Goal: Task Accomplishment & Management: Manage account settings

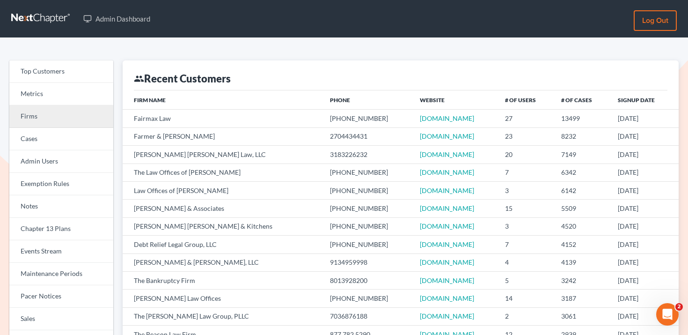
click at [81, 111] on link "Firms" at bounding box center [61, 116] width 104 height 22
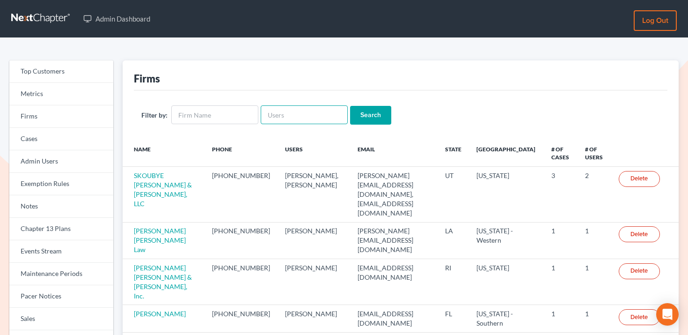
click at [284, 112] on input "text" at bounding box center [304, 114] width 87 height 19
paste input "[EMAIL_ADDRESS][DOMAIN_NAME]"
type input "[EMAIL_ADDRESS][DOMAIN_NAME]"
click at [352, 115] on input "Search" at bounding box center [370, 115] width 41 height 19
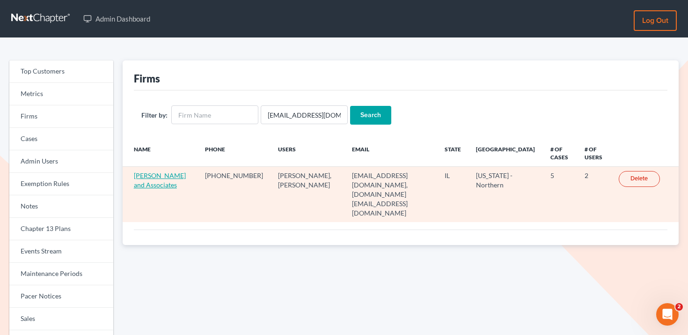
click at [162, 174] on link "Chol M Yang and Associates" at bounding box center [160, 179] width 52 height 17
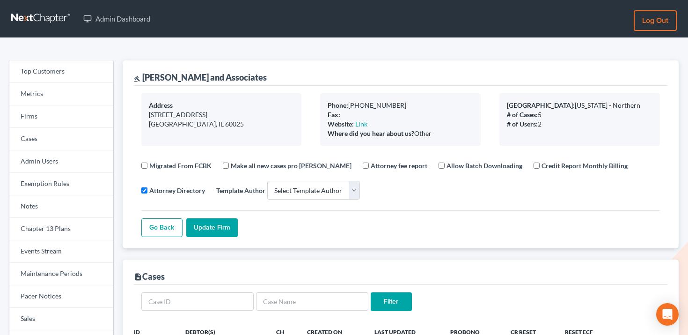
select select
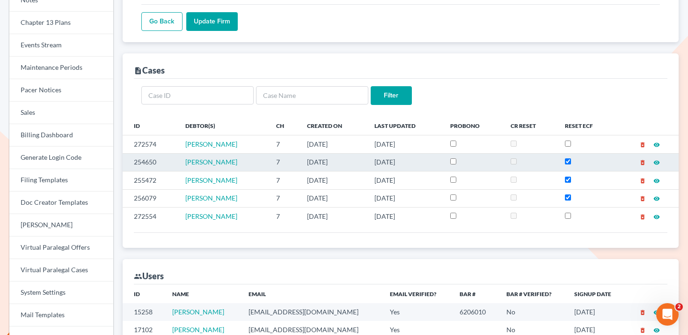
scroll to position [240, 0]
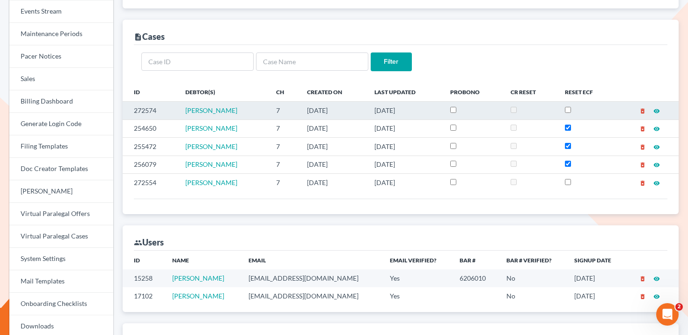
click at [144, 109] on td "272574" at bounding box center [151, 111] width 56 height 18
copy td "272574"
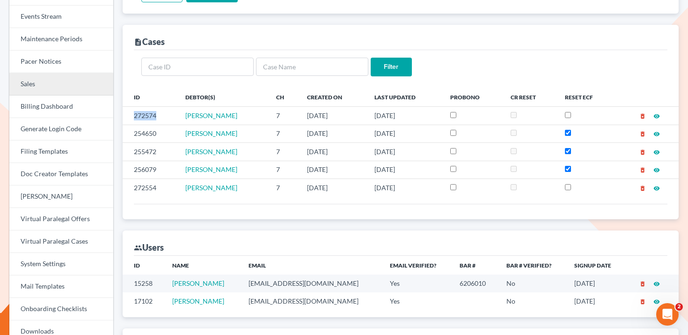
scroll to position [212, 0]
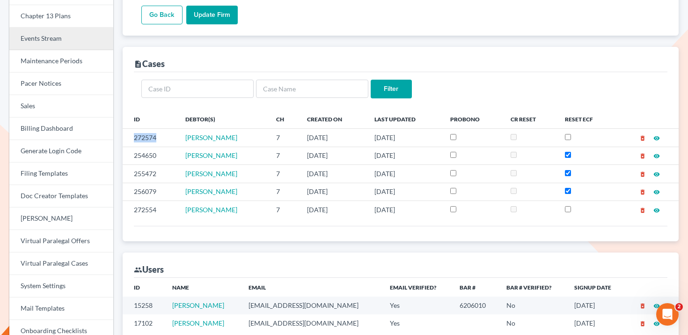
click at [62, 34] on link "Events Stream" at bounding box center [61, 39] width 104 height 22
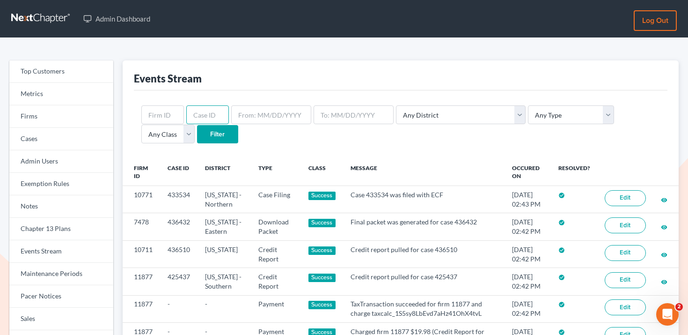
click at [204, 114] on input "text" at bounding box center [207, 114] width 43 height 19
paste input "272574"
type input "272574"
click at [197, 131] on input "Filter" at bounding box center [217, 134] width 41 height 19
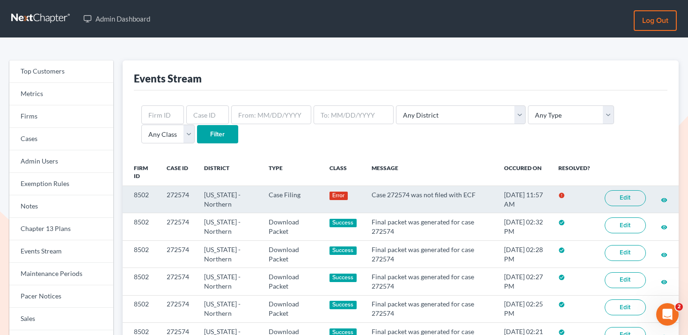
click at [616, 197] on link "Edit" at bounding box center [625, 198] width 41 height 16
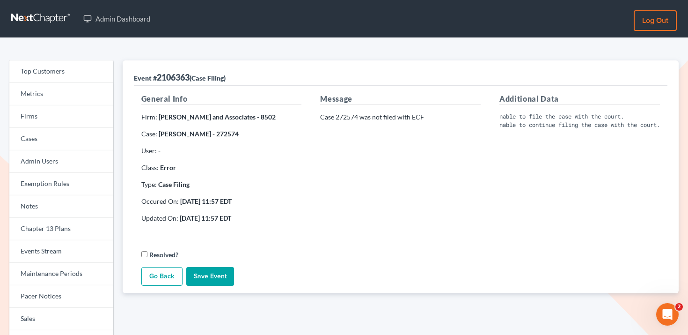
scroll to position [0, 36]
click at [86, 114] on link "Firms" at bounding box center [61, 116] width 104 height 22
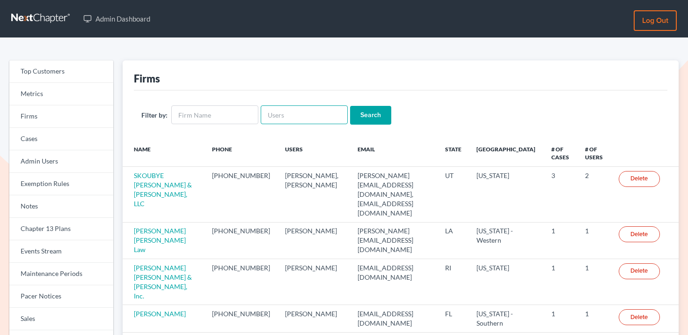
click at [306, 120] on input "text" at bounding box center [304, 114] width 87 height 19
paste input "[EMAIL_ADDRESS][DOMAIN_NAME]"
type input "megan@westpacificlaw.com"
click at [350, 115] on input "Search" at bounding box center [370, 115] width 41 height 19
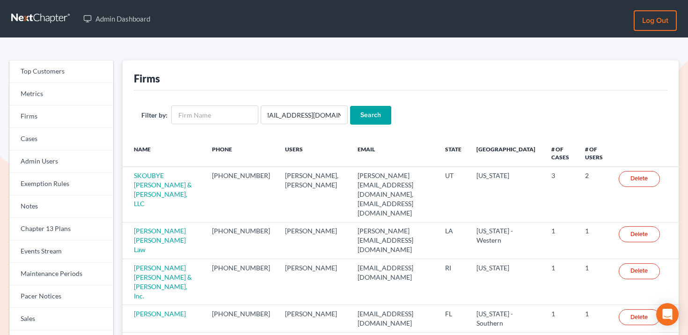
scroll to position [0, 0]
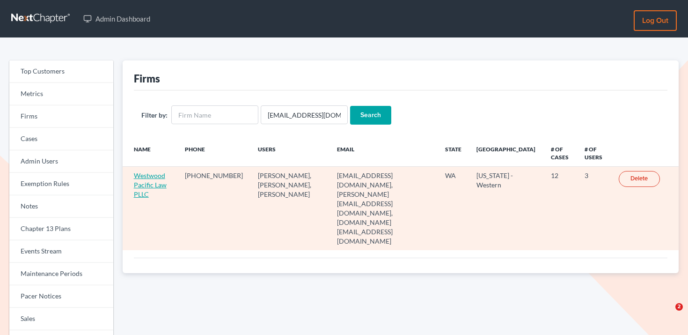
click at [155, 174] on link "Westwood Pacific Law PLLC" at bounding box center [150, 184] width 33 height 27
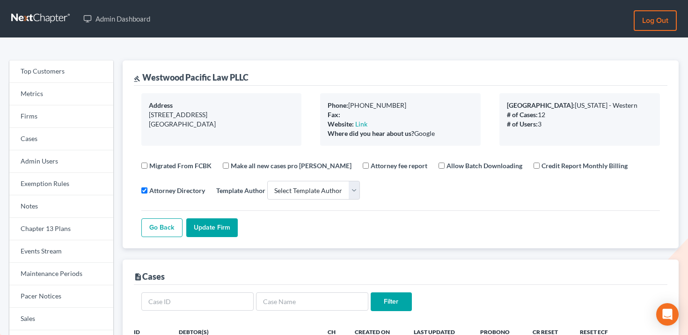
select select
drag, startPoint x: 263, startPoint y: 77, endPoint x: 146, endPoint y: 76, distance: 116.5
click at [146, 76] on div "gavel Westwood Pacific Law PLLC" at bounding box center [400, 72] width 533 height 25
copy div "Westwood Pacific Law PLLC"
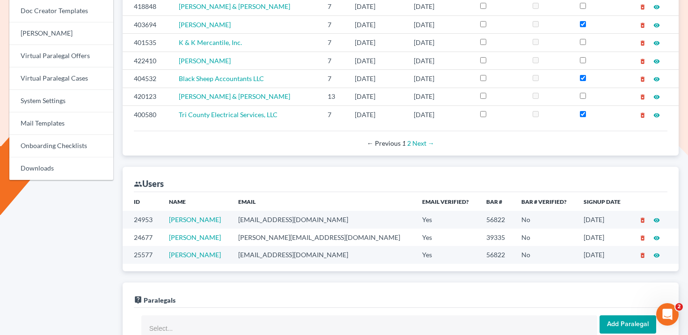
scroll to position [400, 0]
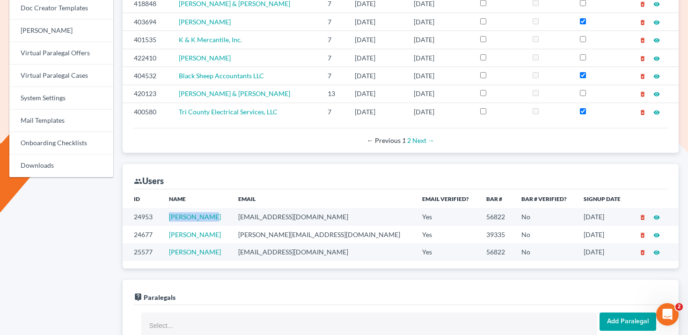
drag, startPoint x: 223, startPoint y: 217, endPoint x: 161, endPoint y: 216, distance: 61.3
click at [161, 216] on tr "24953 Megan Skiber megan@westpacificlaw.com Yes 56822 No 04/04/2025 delete_fore…" at bounding box center [401, 216] width 556 height 17
copy tr "Megan Skiber"
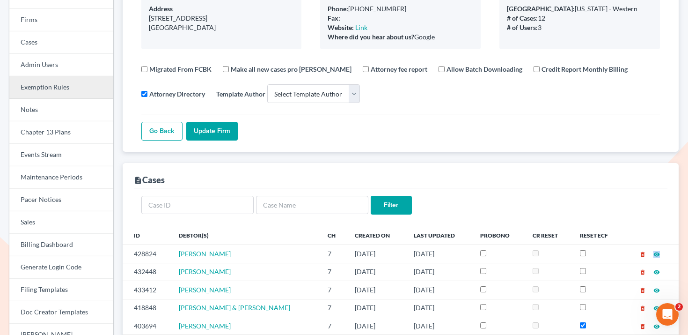
scroll to position [61, 0]
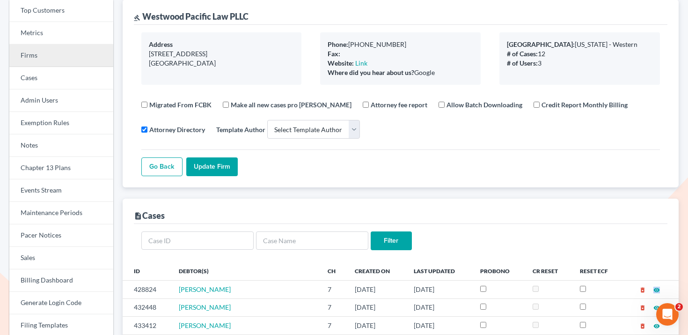
click at [64, 60] on link "Firms" at bounding box center [61, 55] width 104 height 22
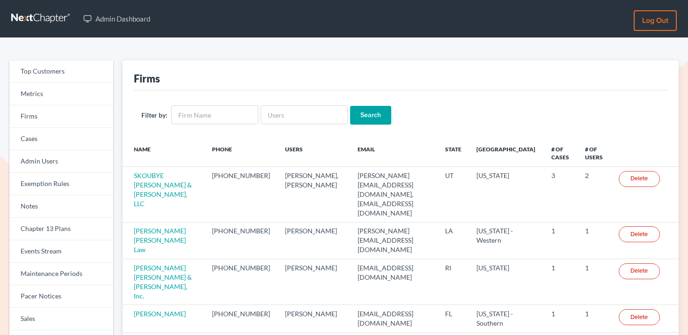
click at [285, 99] on div "Filter by: Search" at bounding box center [400, 114] width 533 height 49
click at [285, 112] on input "text" at bounding box center [304, 114] width 87 height 19
paste input "Law Office of [PERSON_NAME]"
type input "Law Office of [PERSON_NAME]"
click at [350, 117] on input "Search" at bounding box center [370, 115] width 41 height 19
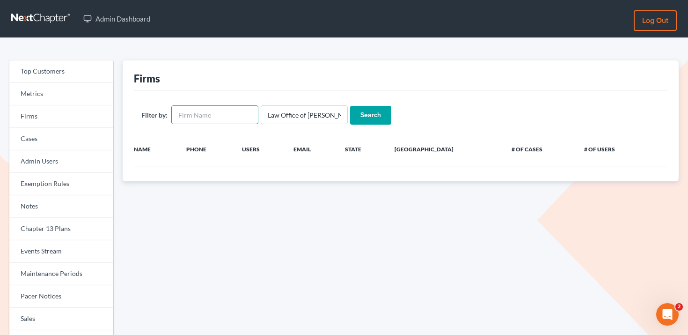
click at [212, 119] on input "text" at bounding box center [214, 114] width 87 height 19
paste input "Law Office of [PERSON_NAME]"
type input "Law Office of [PERSON_NAME]"
click at [283, 116] on input "Law Office of [PERSON_NAME]" at bounding box center [304, 114] width 87 height 19
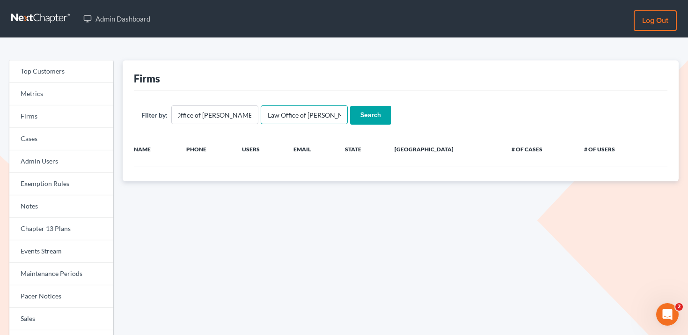
scroll to position [0, 0]
click at [283, 116] on input "Law Office of [PERSON_NAME]" at bounding box center [304, 114] width 87 height 19
click at [350, 106] on input "Search" at bounding box center [370, 115] width 41 height 19
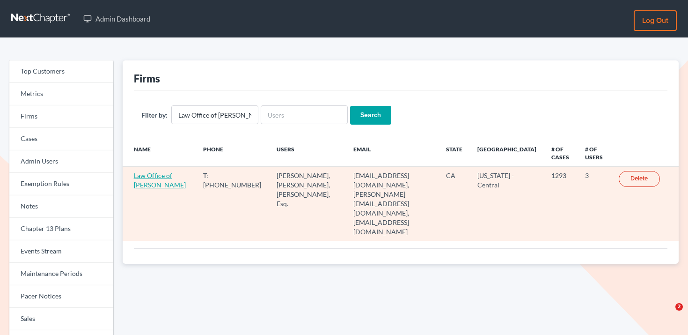
click at [150, 185] on link "Law Office of [PERSON_NAME]" at bounding box center [160, 179] width 52 height 17
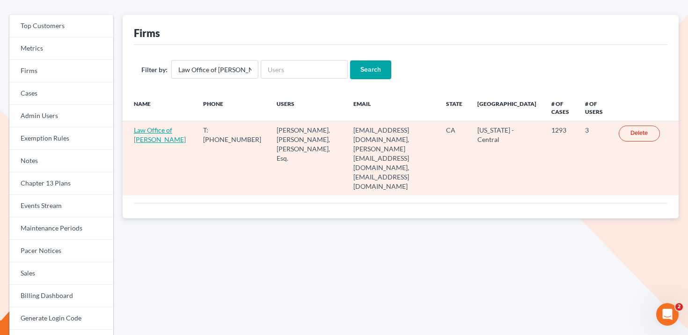
scroll to position [51, 0]
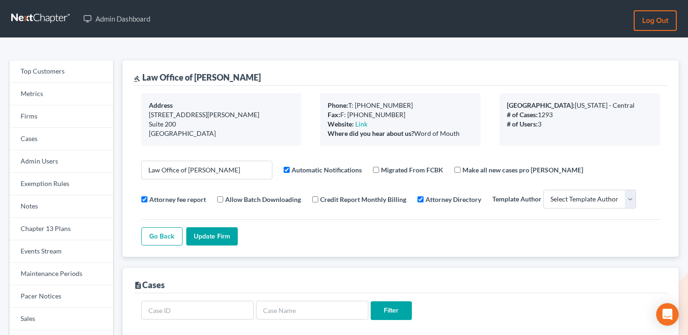
select select
click at [58, 114] on link "Firms" at bounding box center [61, 116] width 104 height 22
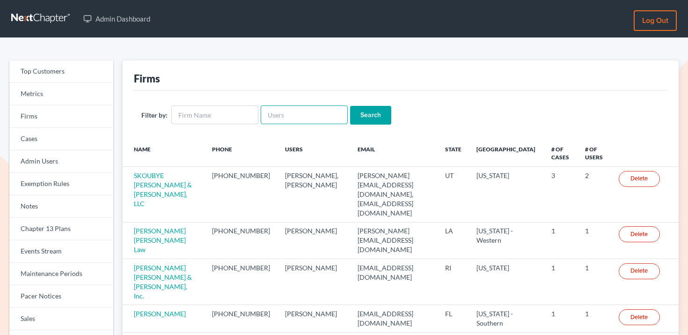
click at [278, 117] on input "text" at bounding box center [304, 114] width 87 height 19
paste input "[PERSON_NAME][EMAIL_ADDRESS][DOMAIN_NAME]"
type input "[PERSON_NAME][EMAIL_ADDRESS][DOMAIN_NAME]"
click at [362, 111] on input "Search" at bounding box center [370, 115] width 41 height 19
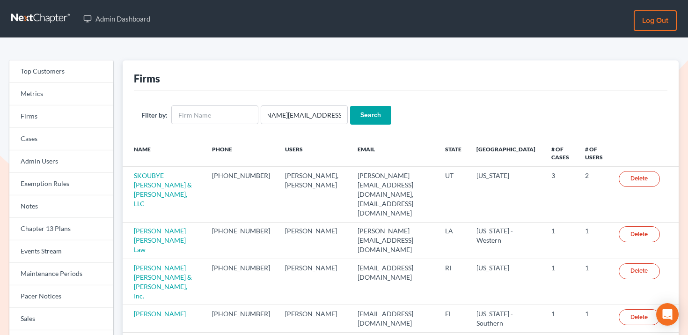
scroll to position [0, 0]
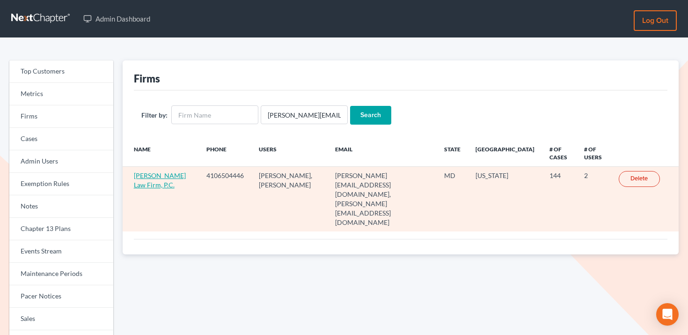
click at [149, 177] on link "Chambers Law Firm, P.C." at bounding box center [160, 179] width 52 height 17
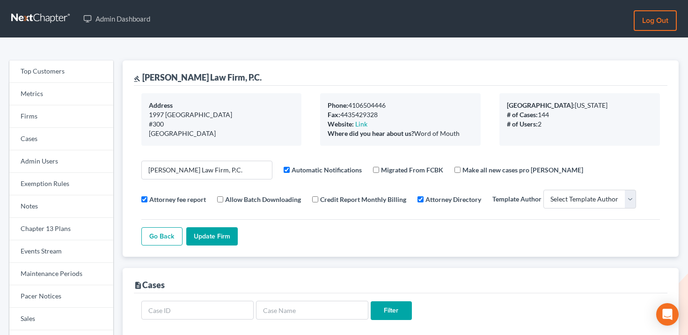
select select
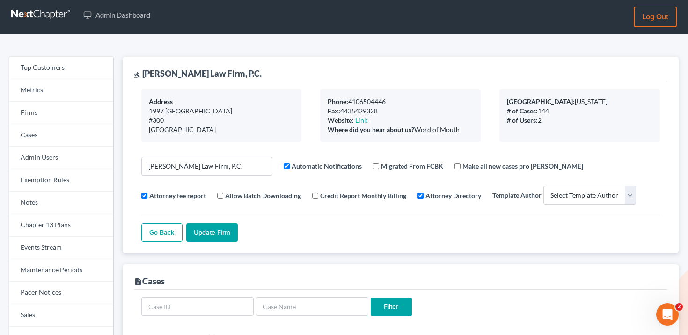
scroll to position [185, 0]
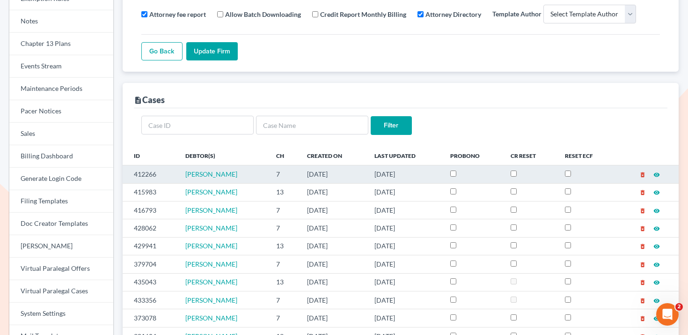
click at [148, 176] on td "412266" at bounding box center [151, 174] width 56 height 18
copy td "412266"
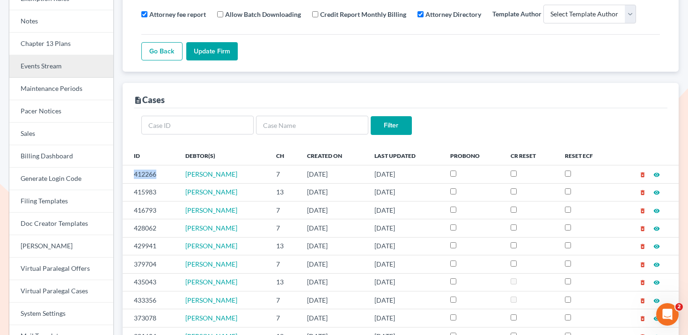
scroll to position [182, 0]
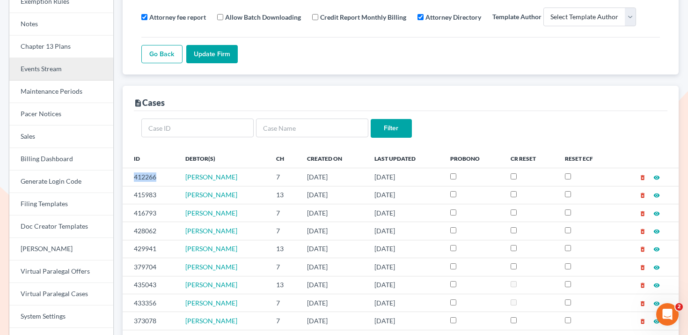
click at [72, 75] on link "Events Stream" at bounding box center [61, 69] width 104 height 22
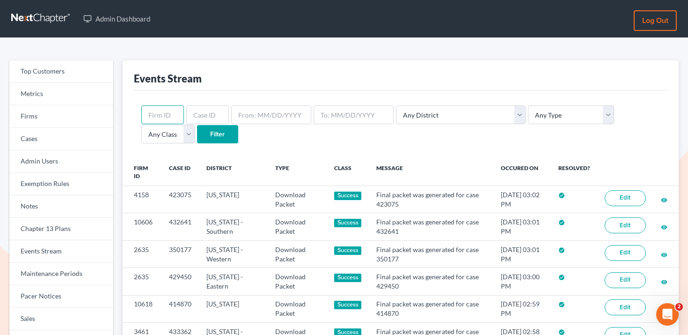
click at [157, 117] on input "text" at bounding box center [162, 114] width 43 height 19
click at [202, 117] on input "text" at bounding box center [207, 114] width 43 height 19
paste input "412266"
type input "412266"
click at [197, 136] on input "Filter" at bounding box center [217, 134] width 41 height 19
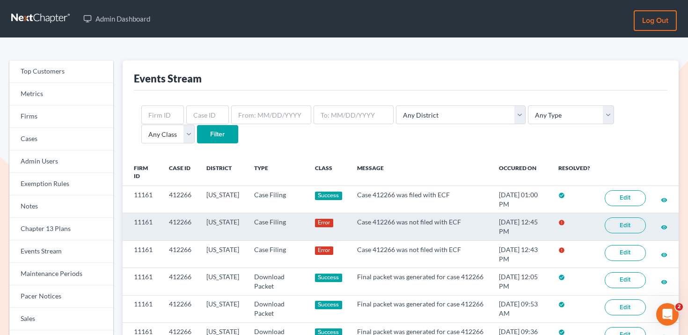
click at [627, 227] on link "Edit" at bounding box center [625, 225] width 41 height 16
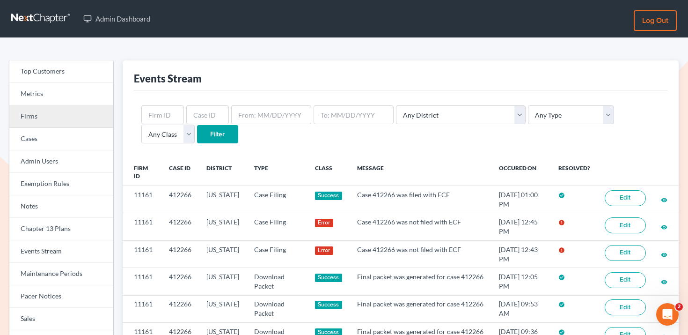
click at [91, 116] on link "Firms" at bounding box center [61, 116] width 104 height 22
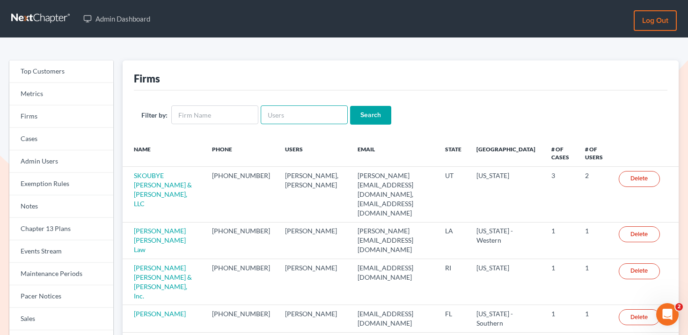
click at [301, 113] on input "text" at bounding box center [304, 114] width 87 height 19
paste input "[EMAIL_ADDRESS][DOMAIN_NAME]"
type input "[EMAIL_ADDRESS][DOMAIN_NAME]"
click at [364, 111] on input "Search" at bounding box center [370, 115] width 41 height 19
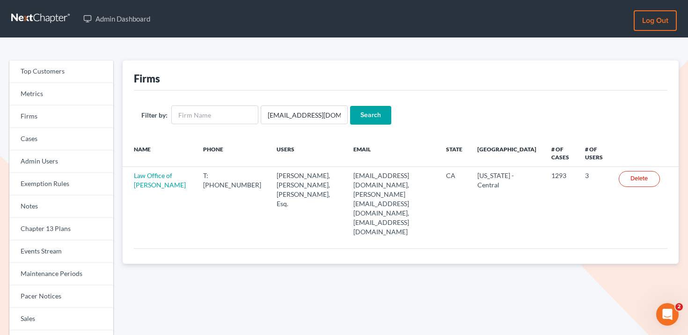
click at [289, 124] on form "Filter by: [PERSON_NAME][EMAIL_ADDRESS][DOMAIN_NAME] Search" at bounding box center [400, 114] width 518 height 19
click at [294, 118] on input "ani@gorginianlaw.com" at bounding box center [304, 114] width 87 height 19
paste input "[PERSON_NAME]"
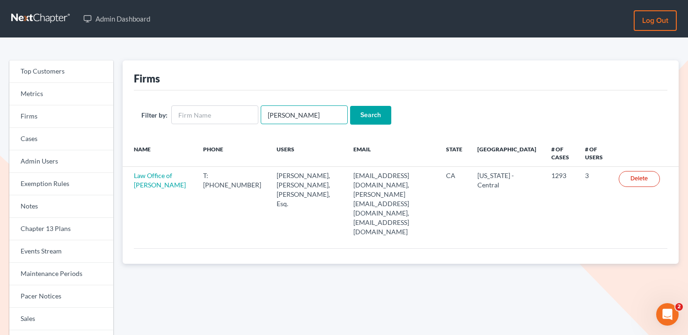
type input "Leonidas Spanos"
click at [351, 114] on input "Search" at bounding box center [370, 115] width 41 height 19
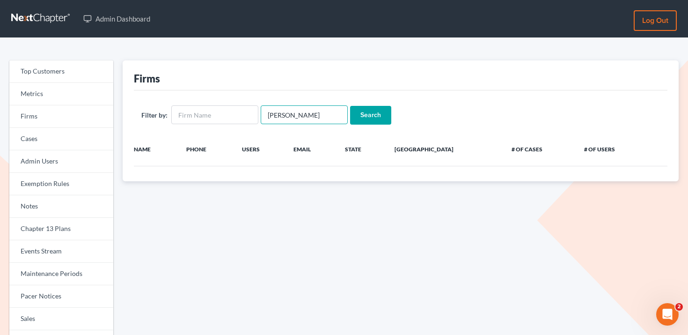
click at [299, 114] on input "[PERSON_NAME]" at bounding box center [304, 114] width 87 height 19
type input "Leonidas"
click at [350, 106] on input "Search" at bounding box center [370, 115] width 41 height 19
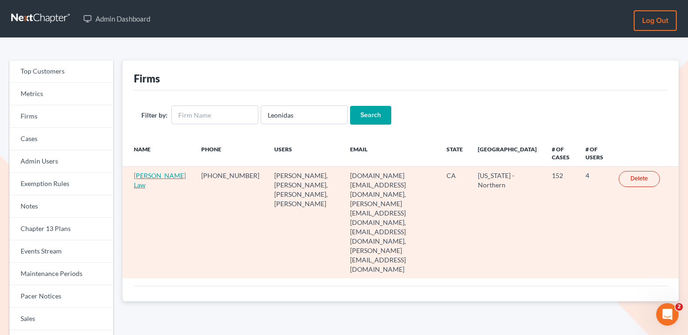
click at [137, 182] on link "Leo Spanos Law" at bounding box center [160, 179] width 52 height 17
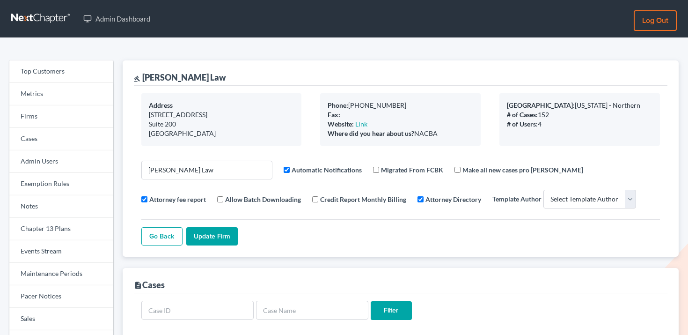
select select
drag, startPoint x: 208, startPoint y: 77, endPoint x: 142, endPoint y: 73, distance: 66.1
click at [142, 73] on div "gavel [PERSON_NAME] Law" at bounding box center [400, 72] width 533 height 25
copy div "[PERSON_NAME] Law"
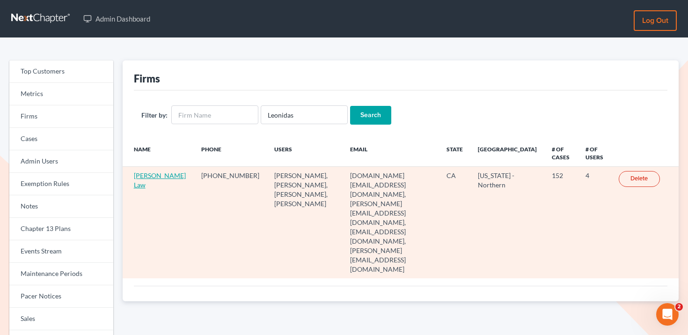
click at [140, 183] on link "[PERSON_NAME] Law" at bounding box center [160, 179] width 52 height 17
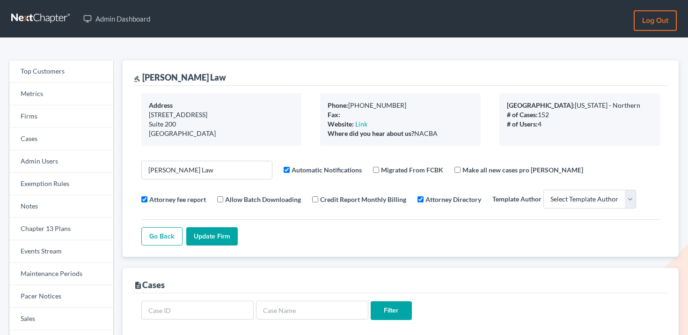
select select
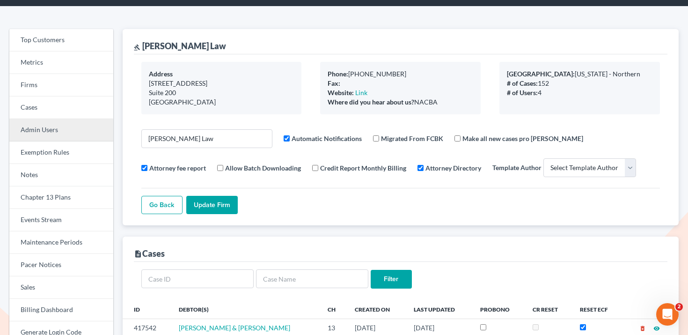
scroll to position [90, 0]
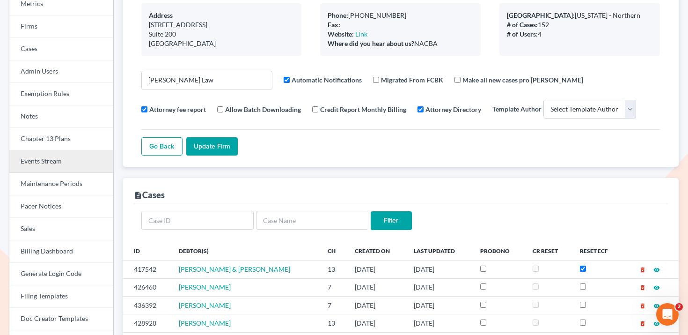
click at [70, 154] on link "Events Stream" at bounding box center [61, 161] width 104 height 22
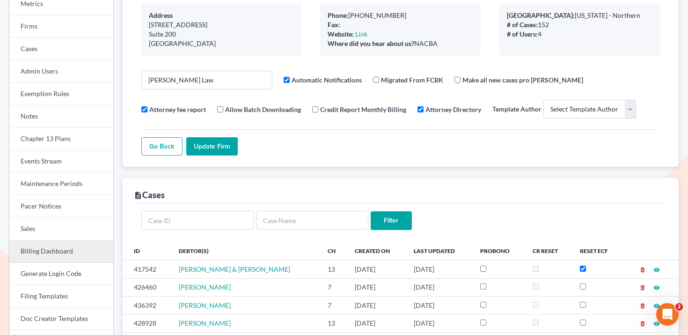
click at [75, 250] on link "Billing Dashboard" at bounding box center [61, 251] width 104 height 22
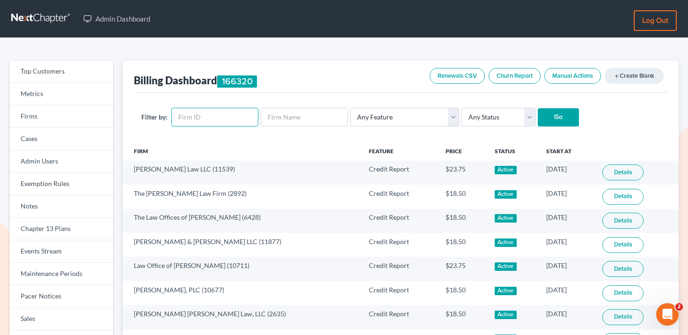
click at [205, 113] on input "text" at bounding box center [214, 117] width 87 height 19
paste input "2868"
type input "2868"
click at [493, 118] on select "Any Status Active Inactive Pending Expired Error Pending Charges" at bounding box center [498, 117] width 74 height 19
select select "active"
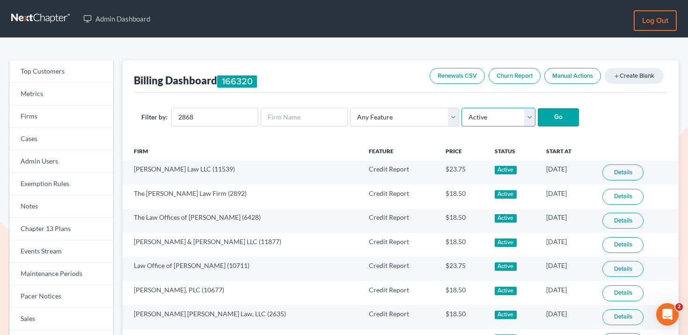
click at [461, 108] on select "Any Status Active Inactive Pending Expired Error Pending Charges" at bounding box center [498, 117] width 74 height 19
click at [546, 114] on input "Go" at bounding box center [558, 117] width 41 height 19
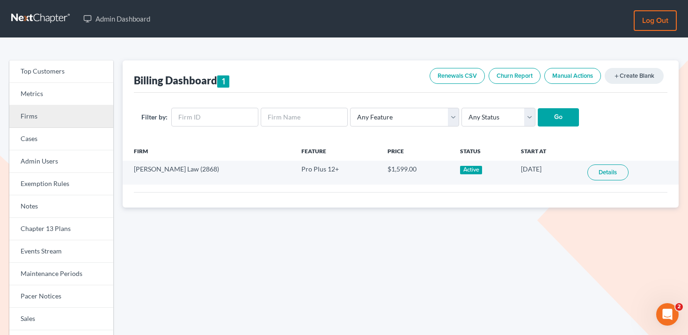
click at [61, 116] on link "Firms" at bounding box center [61, 116] width 104 height 22
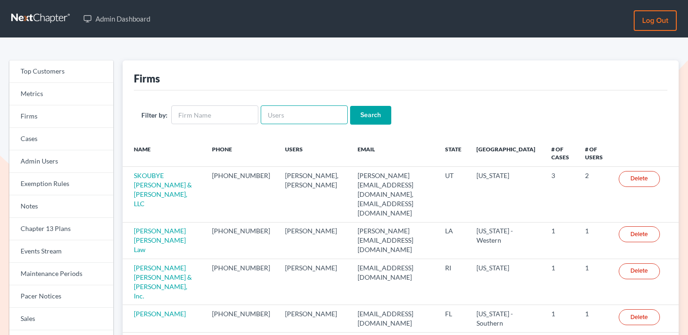
click at [297, 116] on input "text" at bounding box center [304, 114] width 87 height 19
paste input "[EMAIL_ADDRESS][DOMAIN_NAME]"
type input "[EMAIL_ADDRESS][DOMAIN_NAME]"
click at [374, 113] on input "Search" at bounding box center [370, 115] width 41 height 19
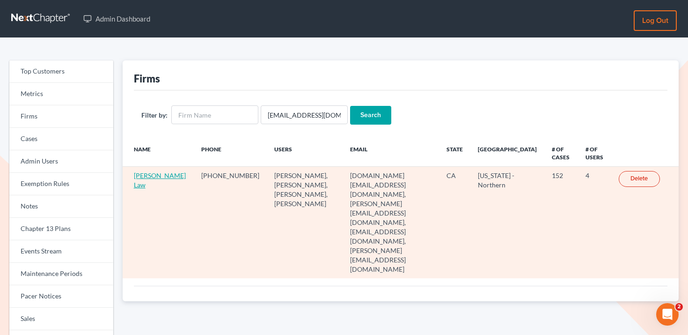
click at [146, 185] on link "[PERSON_NAME] Law" at bounding box center [160, 179] width 52 height 17
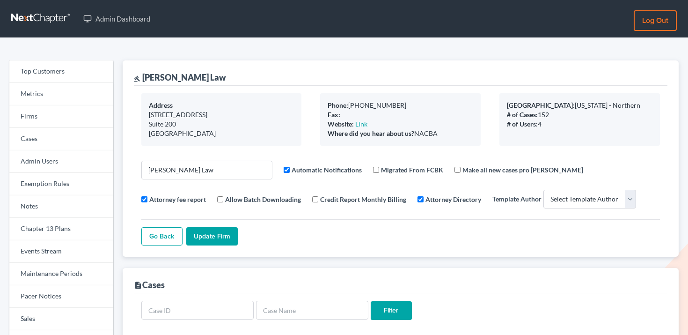
select select
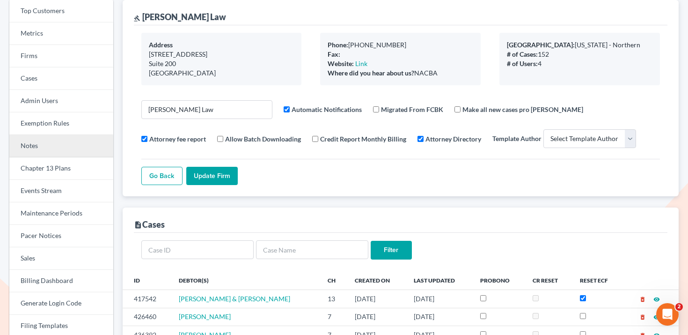
scroll to position [130, 0]
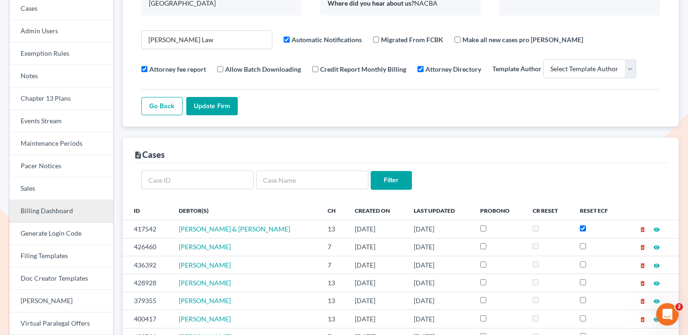
click at [67, 201] on link "Billing Dashboard" at bounding box center [61, 211] width 104 height 22
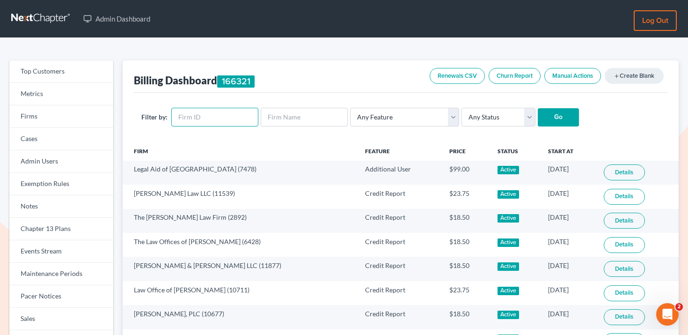
click at [222, 114] on input "text" at bounding box center [214, 117] width 87 height 19
paste input "2868"
type input "2868"
click at [550, 117] on input "Go" at bounding box center [558, 117] width 41 height 19
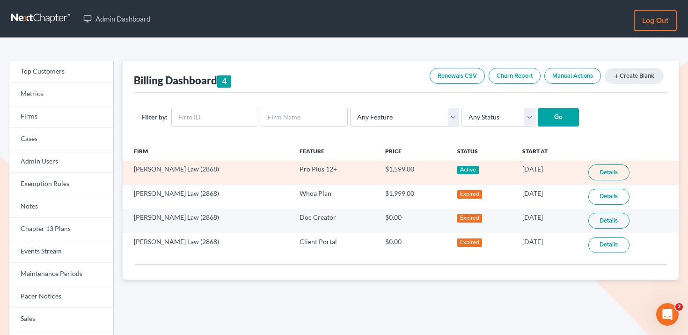
click at [622, 170] on link "Details" at bounding box center [608, 172] width 41 height 16
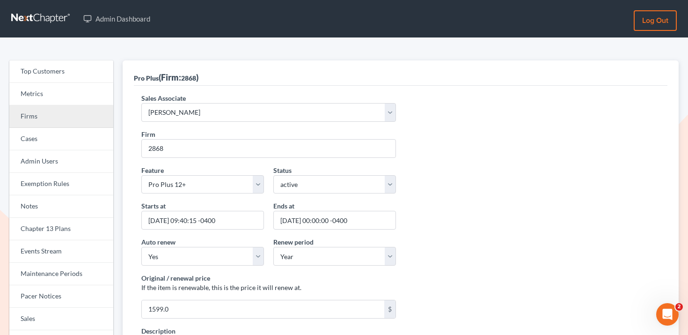
click at [63, 121] on link "Firms" at bounding box center [61, 116] width 104 height 22
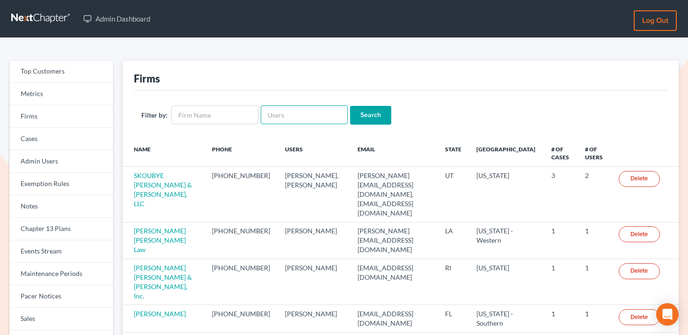
click at [293, 111] on input "text" at bounding box center [304, 114] width 87 height 19
paste input "[PERSON_NAME][EMAIL_ADDRESS][DOMAIN_NAME]"
type input "[PERSON_NAME][EMAIL_ADDRESS][DOMAIN_NAME]"
click at [364, 117] on input "Search" at bounding box center [370, 115] width 41 height 19
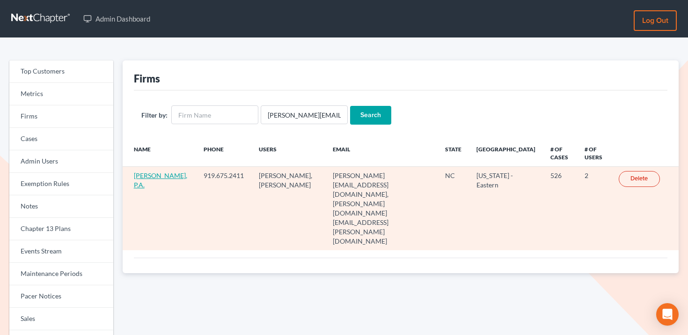
click at [148, 178] on link "[PERSON_NAME], P.A." at bounding box center [160, 179] width 53 height 17
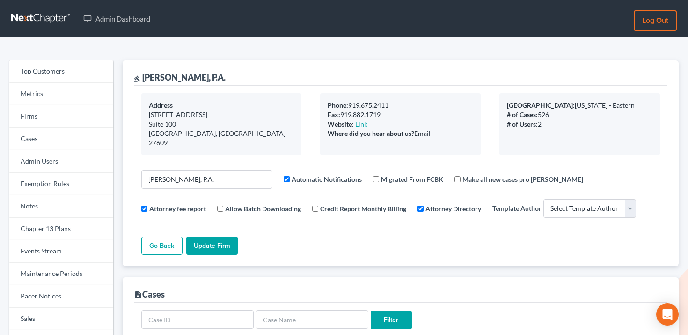
select select
click at [62, 116] on link "Firms" at bounding box center [61, 116] width 104 height 22
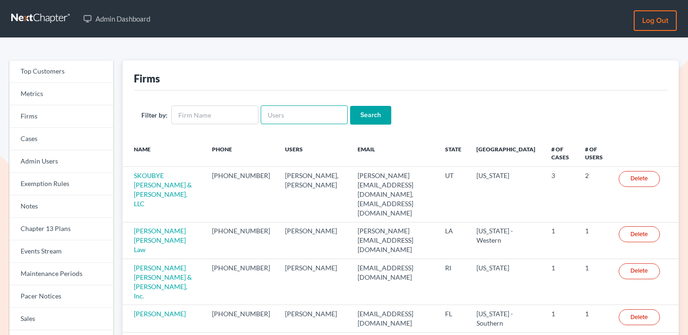
click at [313, 117] on input "text" at bounding box center [304, 114] width 87 height 19
paste input "[EMAIL_ADDRESS][DOMAIN_NAME]"
type input "[EMAIL_ADDRESS][DOMAIN_NAME]"
click at [355, 115] on input "Search" at bounding box center [370, 115] width 41 height 19
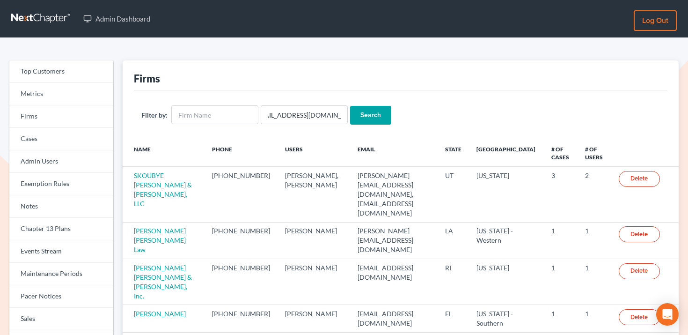
scroll to position [0, 0]
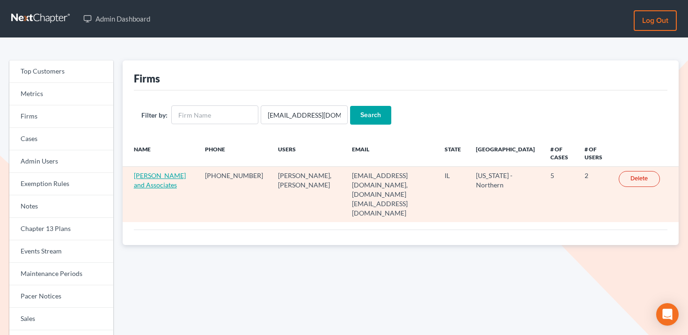
click at [158, 174] on link "[PERSON_NAME] and Associates" at bounding box center [160, 179] width 52 height 17
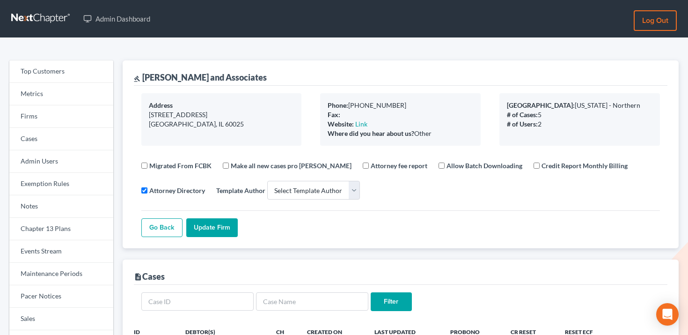
select select
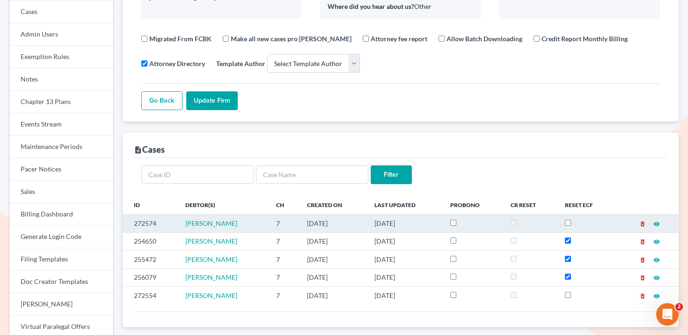
click at [138, 223] on td "272574" at bounding box center [151, 223] width 56 height 18
copy td "272574"
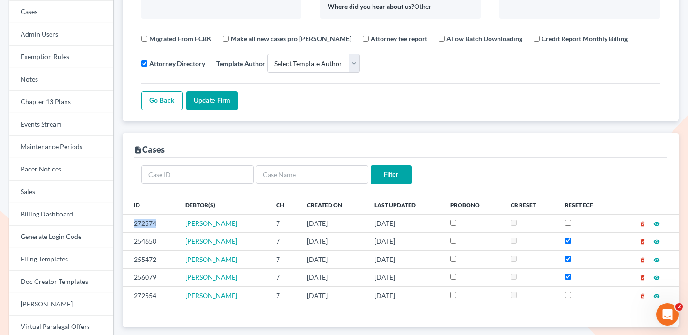
copy td "272574"
click at [45, 118] on link "Events Stream" at bounding box center [61, 124] width 104 height 22
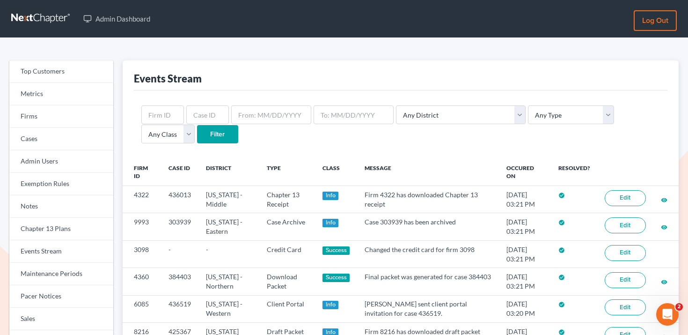
click at [214, 101] on div "Any District Alabama - Middle Alabama - Northern Alabama - Southern Alaska Ariz…" at bounding box center [400, 124] width 533 height 68
click at [209, 112] on input "text" at bounding box center [207, 114] width 43 height 19
paste input "272574"
type input "272574"
click at [197, 133] on input "Filter" at bounding box center [217, 134] width 41 height 19
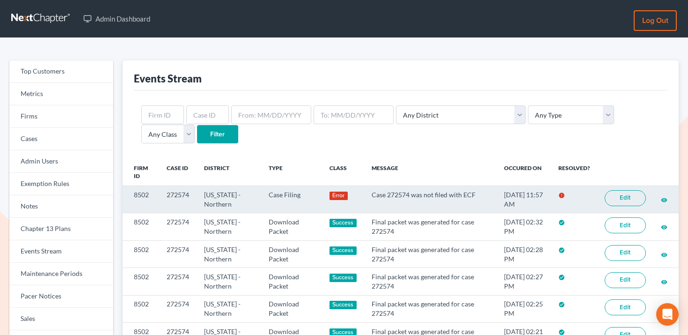
click at [632, 192] on link "Edit" at bounding box center [625, 198] width 41 height 16
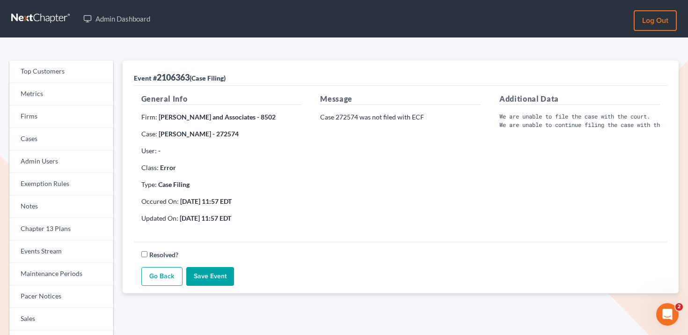
click at [553, 128] on pre "We are unable to file the case with the court. We are unable to continue filing…" at bounding box center [579, 120] width 161 height 16
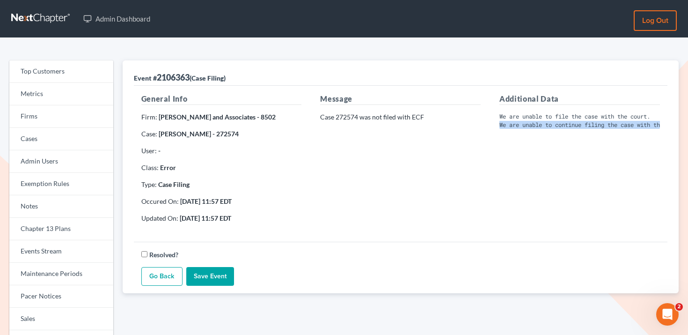
click at [553, 128] on pre "We are unable to file the case with the court. We are unable to continue filing…" at bounding box center [579, 120] width 161 height 16
click at [501, 117] on pre "We are unable to file the case with the court. We are unable to continue filing…" at bounding box center [579, 120] width 161 height 16
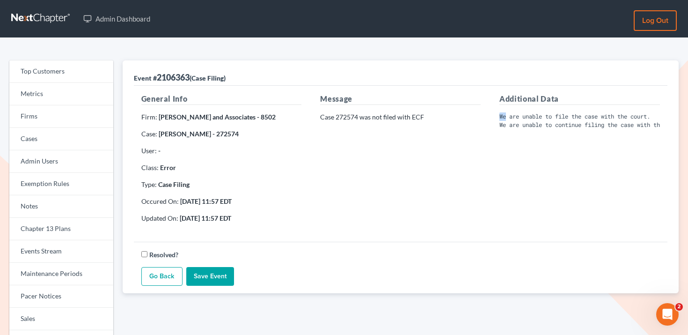
click at [501, 117] on pre "We are unable to file the case with the court. We are unable to continue filing…" at bounding box center [579, 120] width 161 height 16
click at [512, 124] on pre "We are unable to file the case with the court. We are unable to continue filing…" at bounding box center [579, 120] width 161 height 16
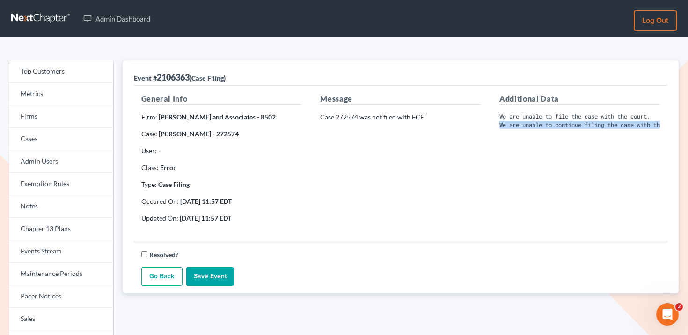
click at [512, 124] on pre "We are unable to file the case with the court. We are unable to continue filing…" at bounding box center [579, 120] width 161 height 16
copy div "We are unable to continue filing the case with the court."
click at [66, 115] on link "Firms" at bounding box center [61, 116] width 104 height 22
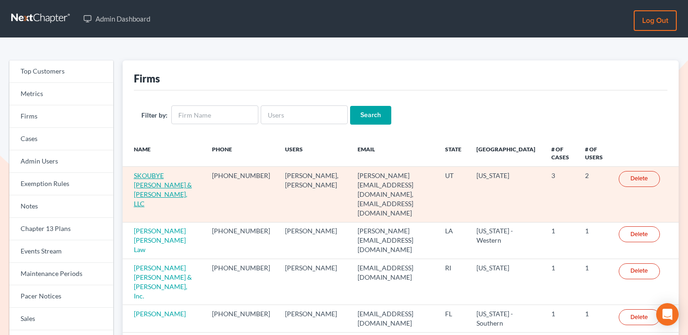
click at [169, 179] on link "SKOUBYE [PERSON_NAME] & [PERSON_NAME], LLC" at bounding box center [163, 189] width 58 height 36
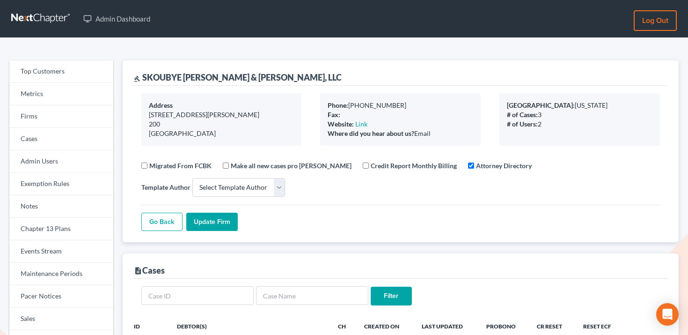
select select
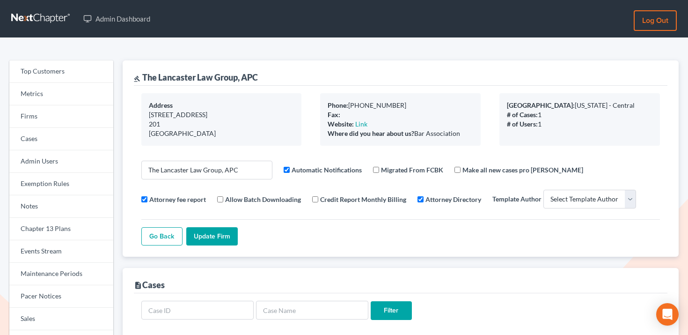
select select
click at [56, 116] on link "Firms" at bounding box center [61, 116] width 104 height 22
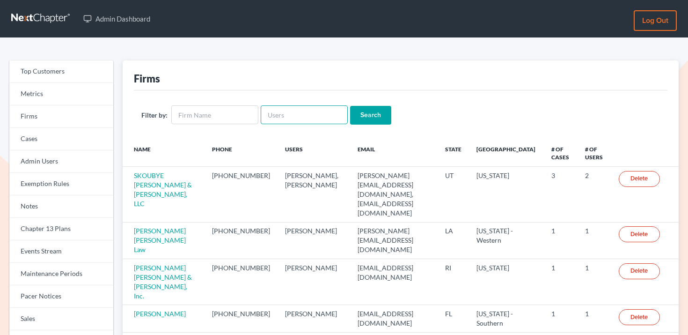
click at [321, 115] on input "text" at bounding box center [304, 114] width 87 height 19
paste input "[EMAIL_ADDRESS][DOMAIN_NAME]"
type input "sthomas@313965bank.com"
click at [366, 115] on input "Search" at bounding box center [370, 115] width 41 height 19
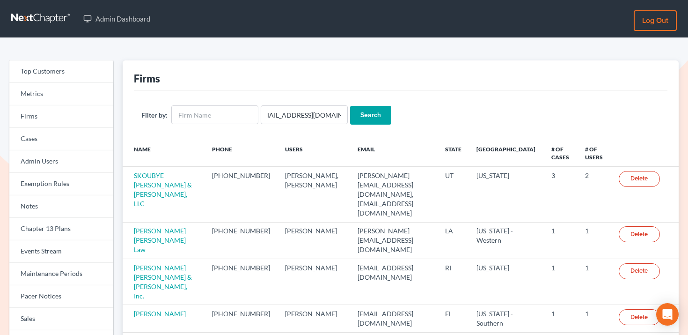
scroll to position [0, 0]
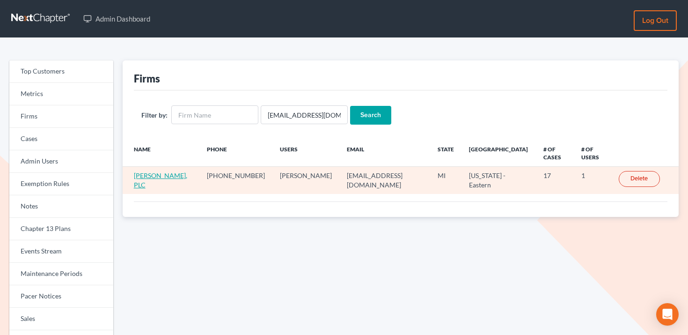
click at [176, 176] on link "Stephen A. Thomas, PLC" at bounding box center [160, 179] width 53 height 17
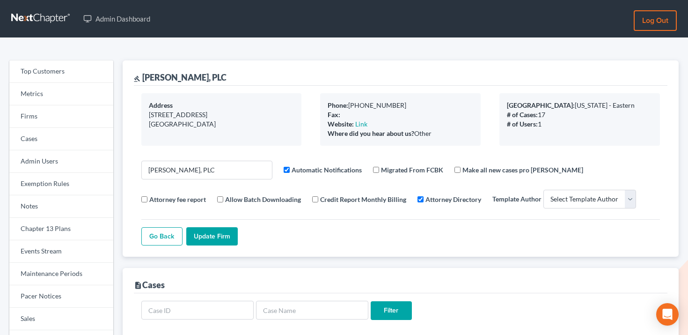
select select
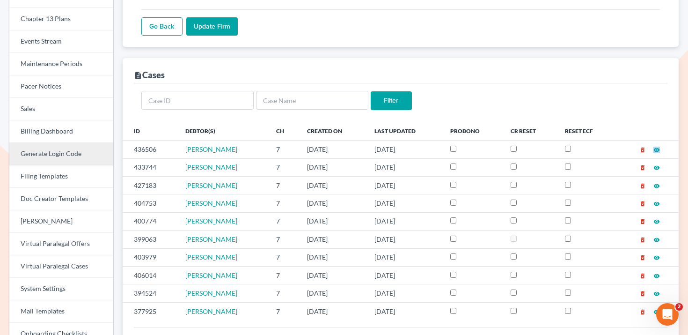
scroll to position [42, 0]
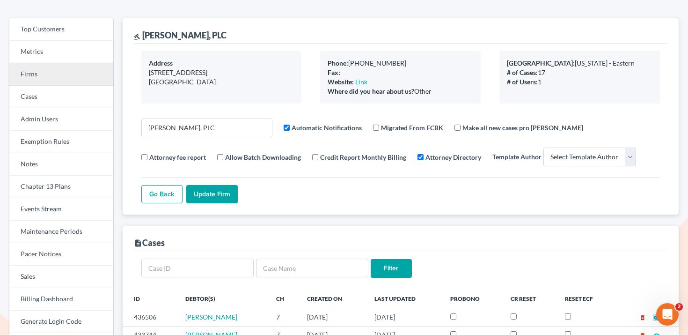
click at [79, 70] on link "Firms" at bounding box center [61, 74] width 104 height 22
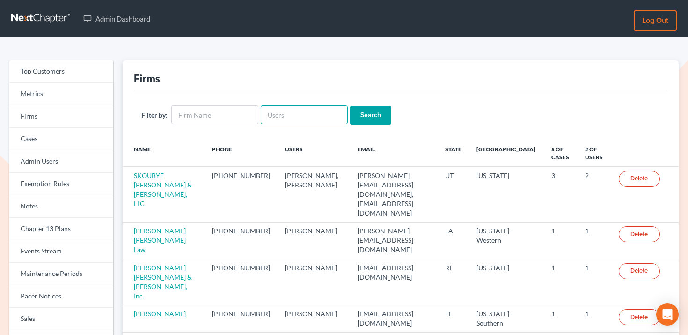
click at [293, 118] on input "text" at bounding box center [304, 114] width 87 height 19
paste input "[PERSON_NAME][EMAIL_ADDRESS][DOMAIN_NAME]"
type input "[PERSON_NAME][EMAIL_ADDRESS][DOMAIN_NAME]"
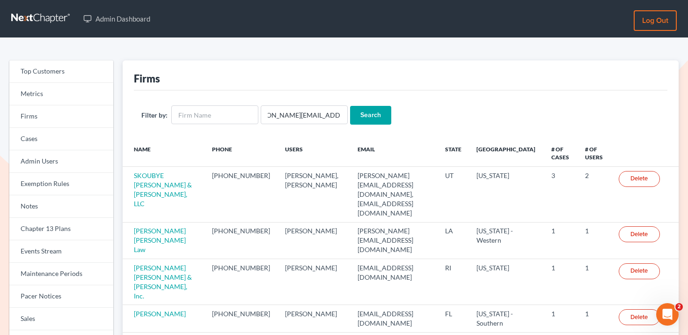
click at [365, 114] on input "Search" at bounding box center [370, 115] width 41 height 19
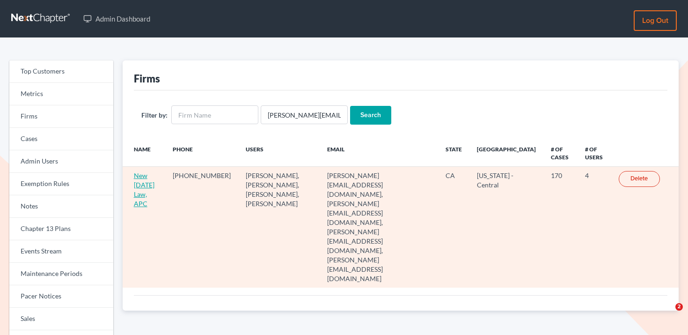
click at [150, 185] on link "New Tomorrow Law, APC" at bounding box center [144, 189] width 21 height 36
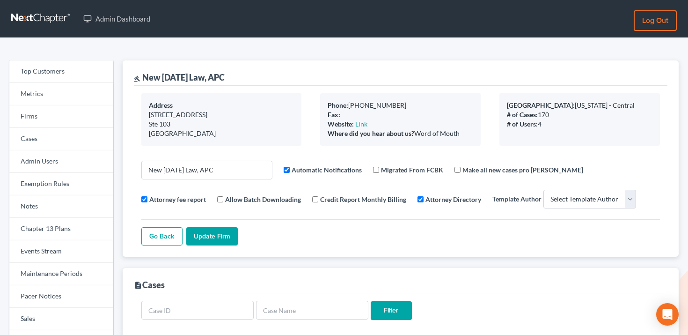
select select
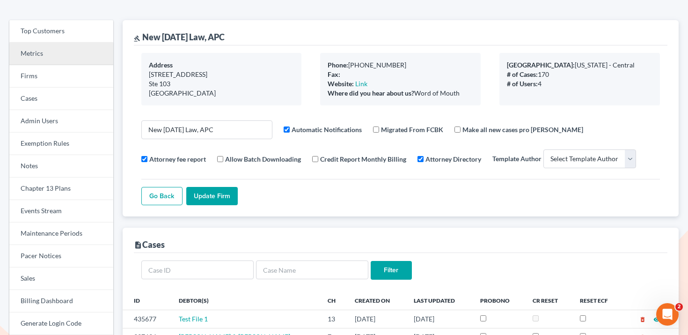
scroll to position [12, 0]
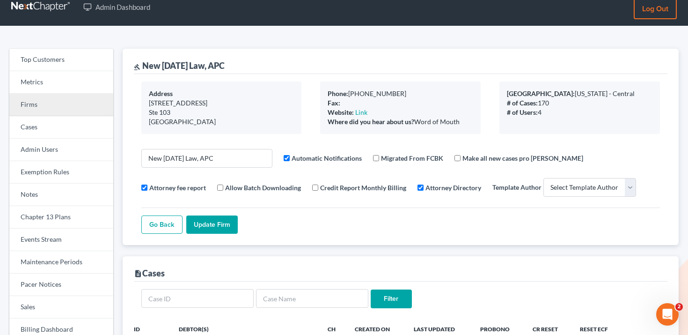
click at [64, 103] on link "Firms" at bounding box center [61, 105] width 104 height 22
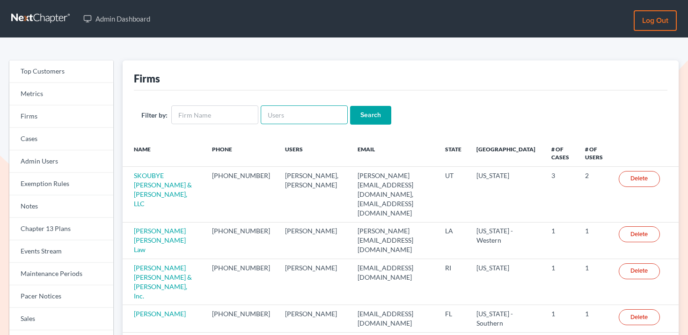
click at [308, 119] on input "text" at bounding box center [304, 114] width 87 height 19
paste input "[EMAIL_ADDRESS][DOMAIN_NAME]"
type input "[EMAIL_ADDRESS][DOMAIN_NAME]"
click at [360, 116] on input "Search" at bounding box center [370, 115] width 41 height 19
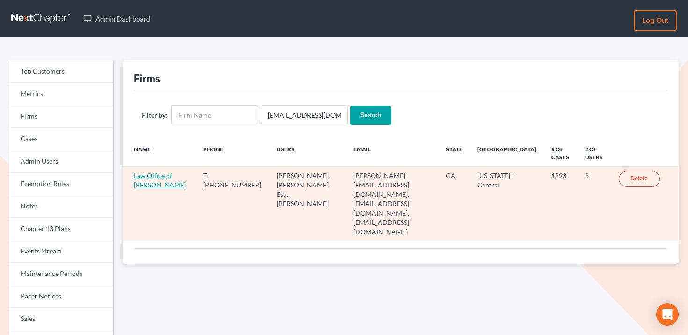
click at [149, 183] on link "Law Office of Sevan Gorginian" at bounding box center [160, 179] width 52 height 17
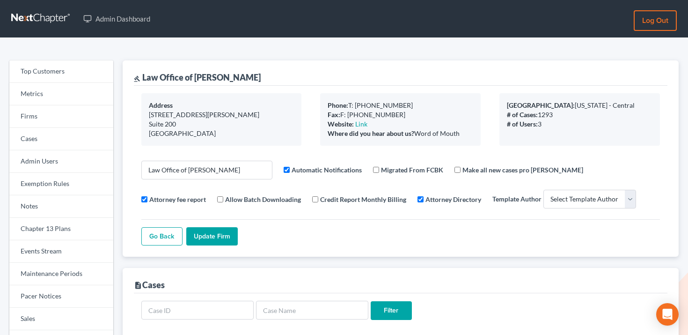
select select
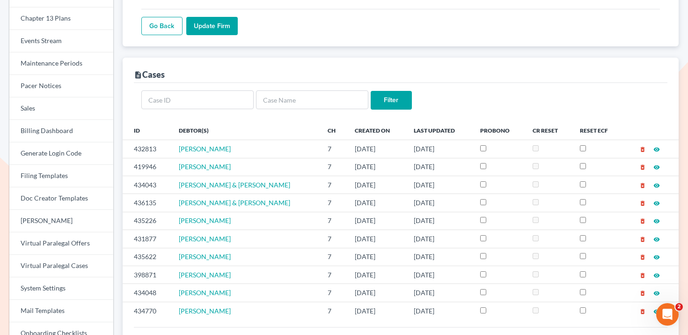
scroll to position [234, 0]
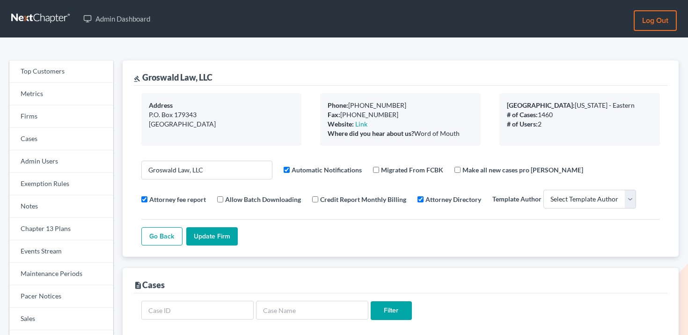
select select
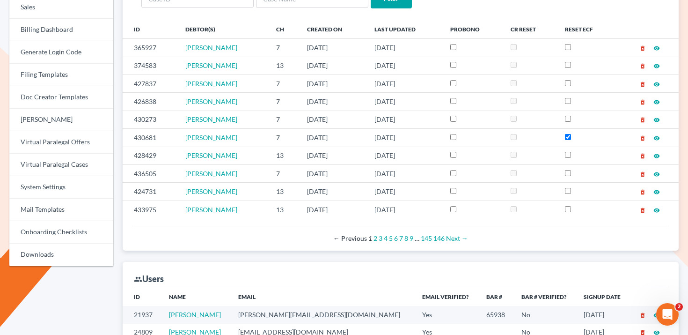
scroll to position [373, 0]
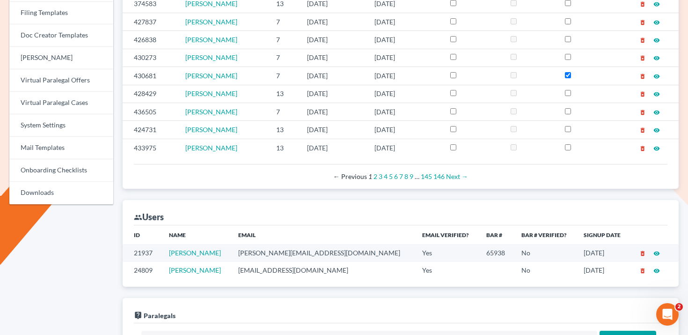
click at [295, 251] on td "maxwell@groswald.com" at bounding box center [323, 252] width 184 height 17
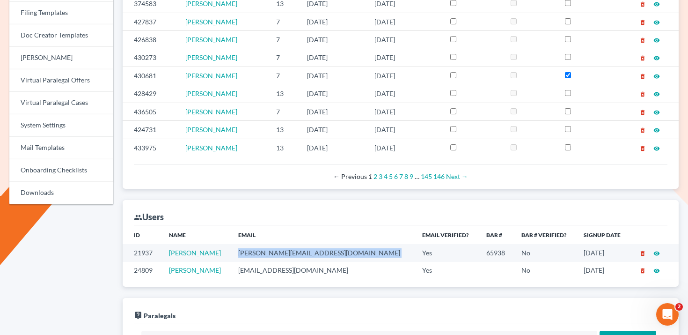
click at [295, 251] on td "maxwell@groswald.com" at bounding box center [323, 252] width 184 height 17
copy td "maxwell@groswald.com"
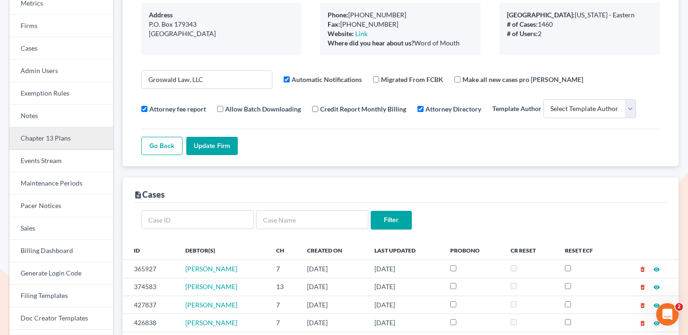
scroll to position [61, 0]
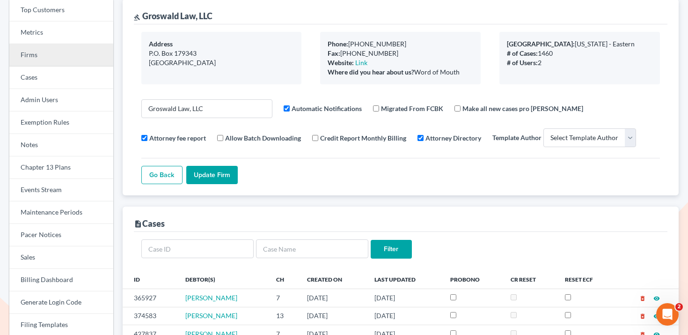
click at [58, 53] on link "Firms" at bounding box center [61, 55] width 104 height 22
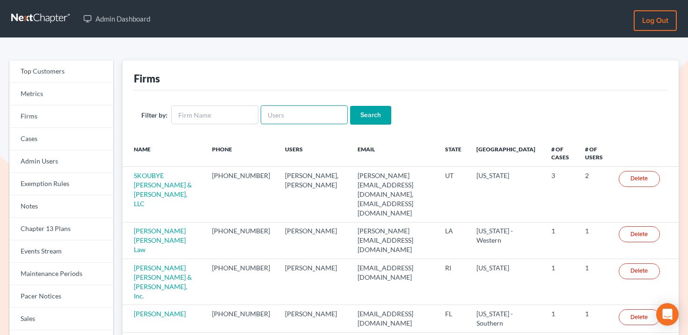
click at [300, 108] on input "text" at bounding box center [304, 114] width 87 height 19
paste input "alex@alexsanchezlaw.com"
type input "alex@alexsanchezlaw.com"
click at [358, 117] on input "Search" at bounding box center [370, 115] width 41 height 19
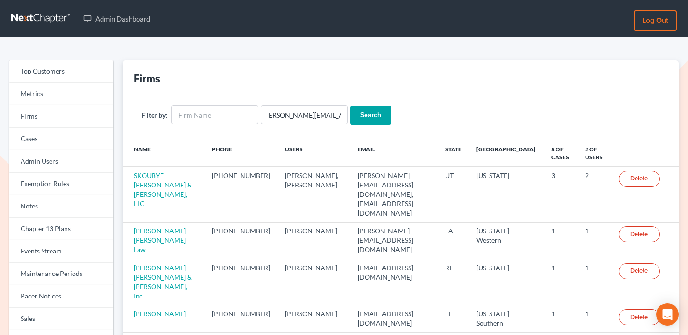
scroll to position [0, 0]
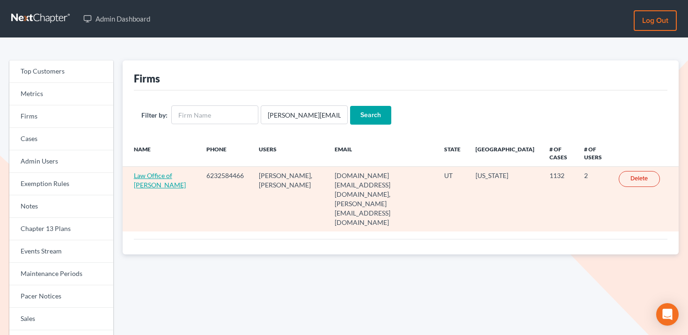
click at [159, 182] on link "Law Office of Alexander D. Sanchez" at bounding box center [160, 179] width 52 height 17
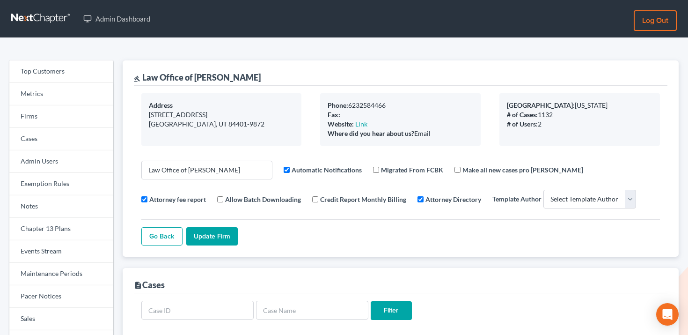
select select
click at [76, 112] on link "Firms" at bounding box center [61, 116] width 104 height 22
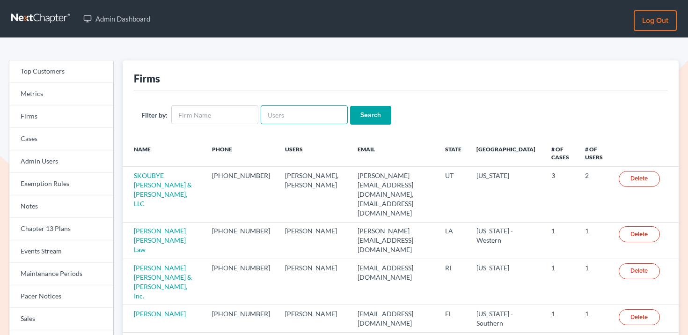
click at [279, 113] on input "text" at bounding box center [304, 114] width 87 height 19
paste input "[EMAIL_ADDRESS][DOMAIN_NAME]"
type input "[EMAIL_ADDRESS][DOMAIN_NAME]"
click at [355, 119] on input "Search" at bounding box center [370, 115] width 41 height 19
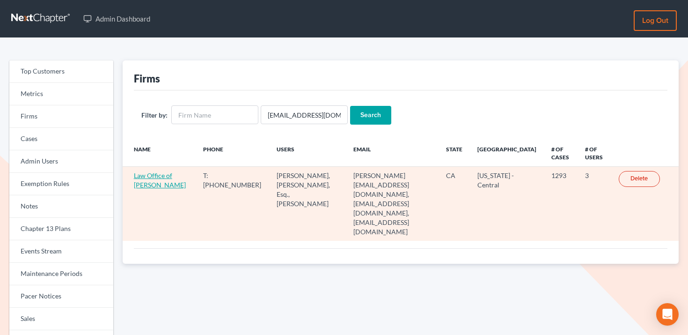
click at [151, 185] on link "Law Office of [PERSON_NAME]" at bounding box center [160, 179] width 52 height 17
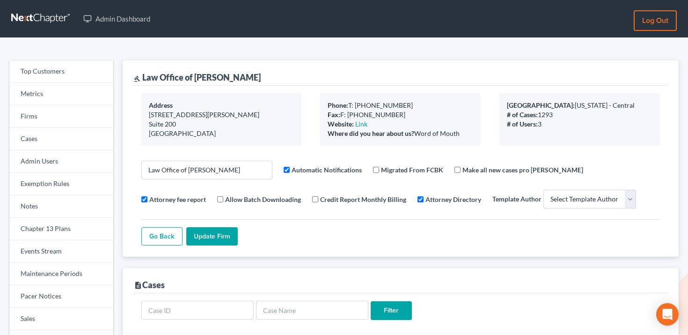
select select
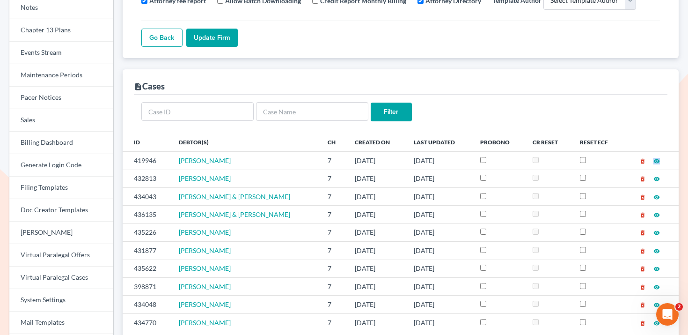
scroll to position [52, 0]
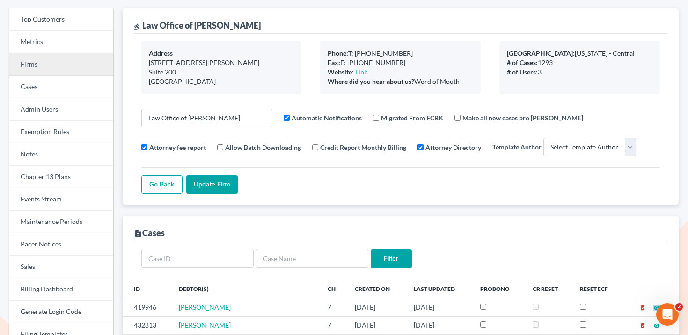
click at [58, 61] on link "Firms" at bounding box center [61, 64] width 104 height 22
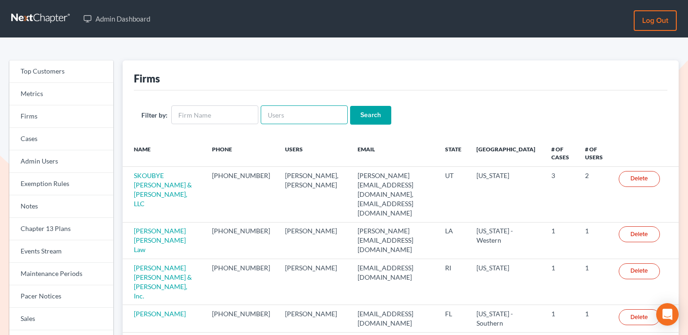
click at [302, 113] on input "text" at bounding box center [304, 114] width 87 height 19
paste input "[PERSON_NAME][EMAIL_ADDRESS][DOMAIN_NAME]"
type input "[PERSON_NAME][EMAIL_ADDRESS][DOMAIN_NAME]"
click at [365, 112] on input "Search" at bounding box center [370, 115] width 41 height 19
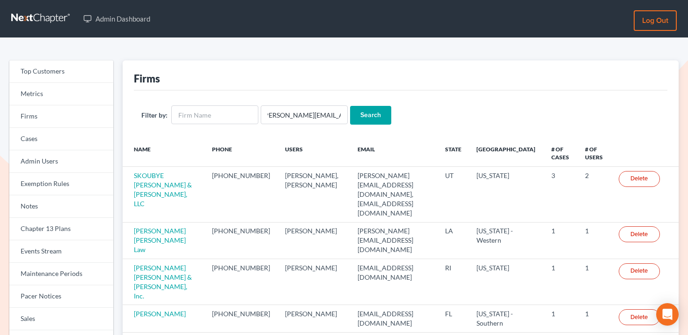
scroll to position [0, 0]
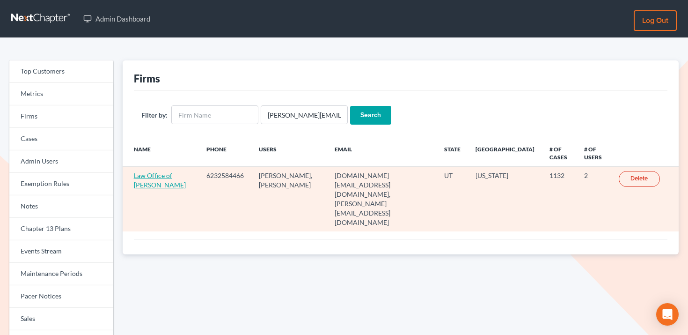
click at [157, 179] on link "Law Office of Alexander D. Sanchez" at bounding box center [160, 179] width 52 height 17
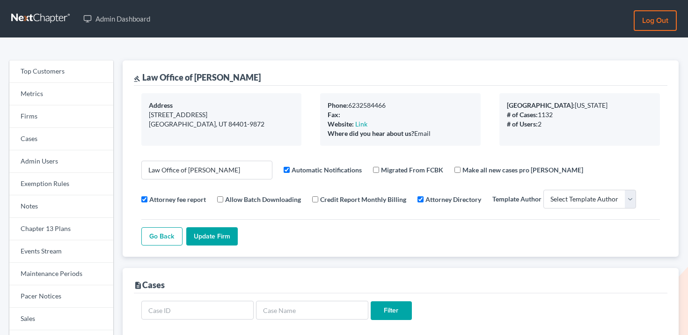
select select
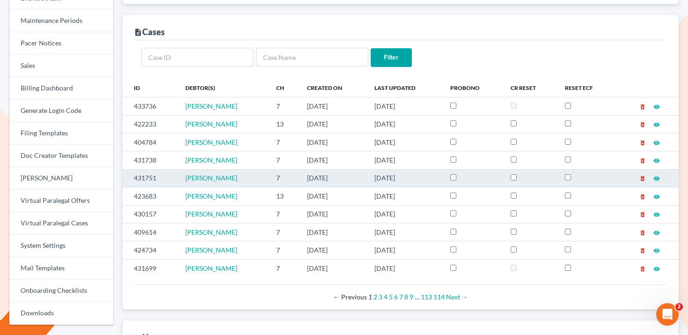
scroll to position [254, 0]
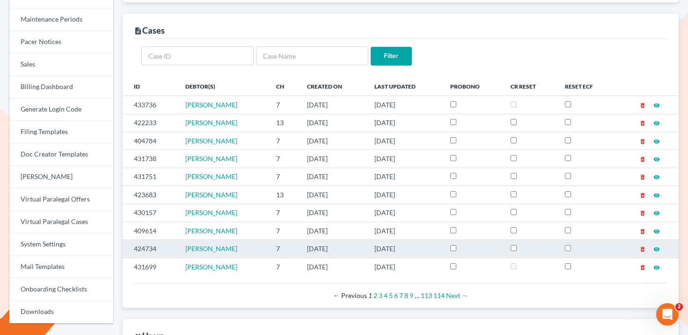
click at [151, 257] on td "424734" at bounding box center [151, 249] width 56 height 18
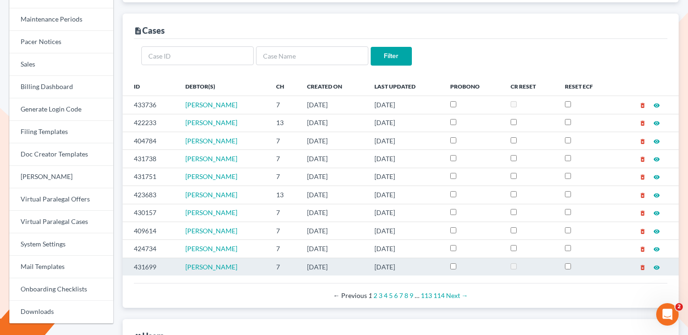
click at [149, 265] on td "431699" at bounding box center [151, 266] width 56 height 18
copy td "431699"
click at [231, 272] on td "Julie Kienast" at bounding box center [223, 266] width 90 height 18
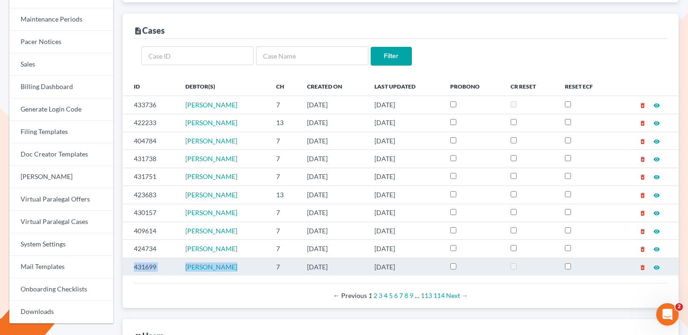
drag, startPoint x: 231, startPoint y: 272, endPoint x: 128, endPoint y: 266, distance: 102.6
click at [128, 266] on tr "431699 Julie Kienast 7 08/11/2025 09/10/2025 delete_forever visibility" at bounding box center [401, 266] width 556 height 18
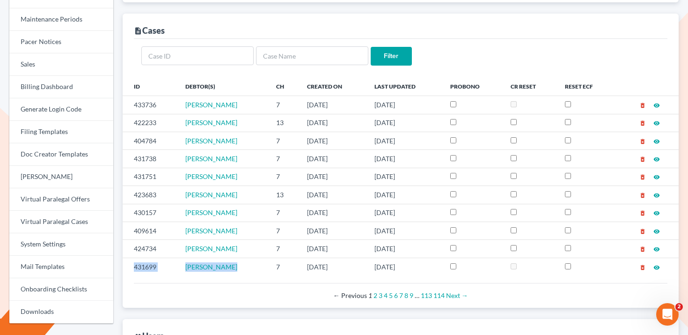
copy tr "431699 Julie Kienast"
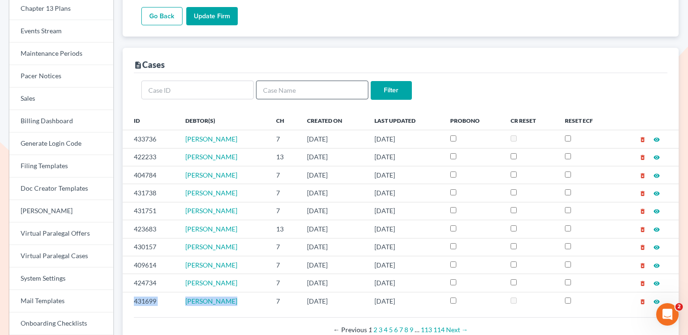
scroll to position [209, 0]
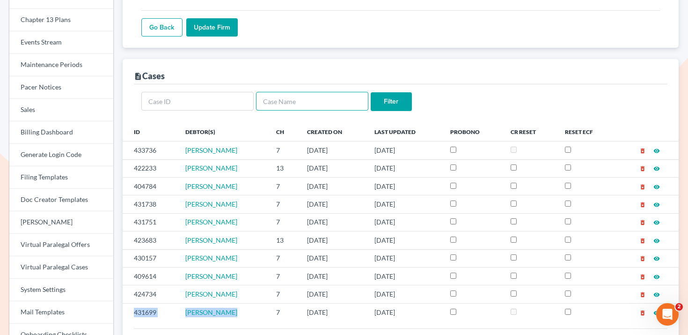
click at [289, 101] on input "text" at bounding box center [312, 101] width 112 height 19
paste input "Kassandra Baez"
type input "Kassandra Baez"
click at [393, 96] on input "Filter" at bounding box center [391, 101] width 41 height 19
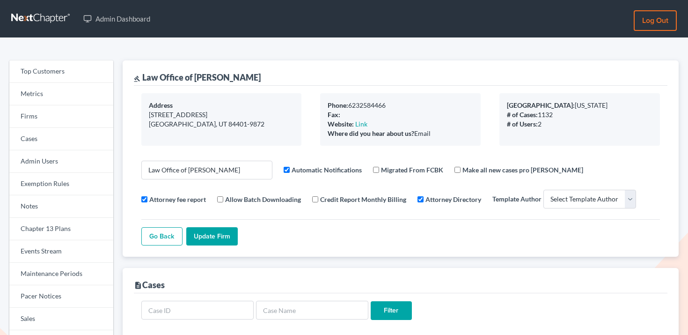
select select
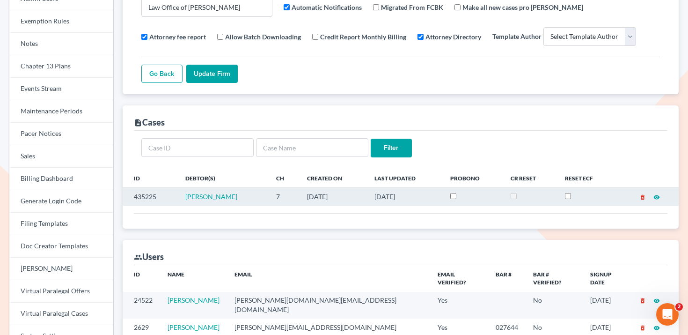
click at [142, 196] on td "435225" at bounding box center [151, 197] width 56 height 18
copy td "435225"
click at [165, 196] on td "435225" at bounding box center [151, 197] width 56 height 18
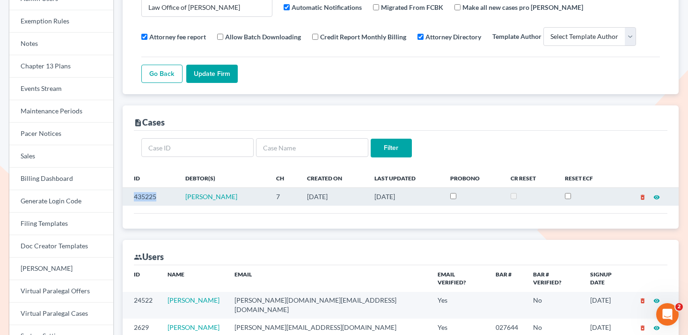
drag, startPoint x: 155, startPoint y: 196, endPoint x: 135, endPoint y: 194, distance: 20.2
click at [135, 194] on td "435225" at bounding box center [151, 197] width 56 height 18
copy td "435225"
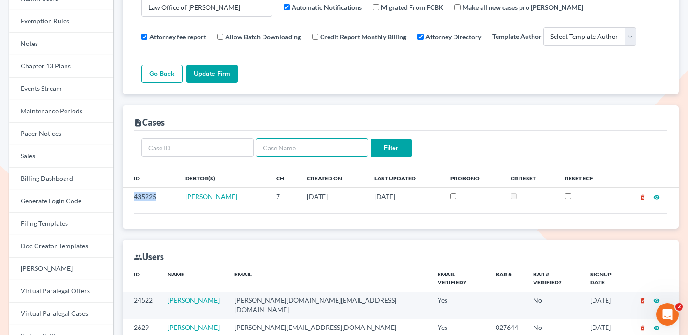
click at [332, 151] on input "text" at bounding box center [312, 147] width 112 height 19
paste input "Zachary Hernandez"
type input "Zachary Hernandez"
click at [399, 146] on input "Filter" at bounding box center [391, 148] width 41 height 19
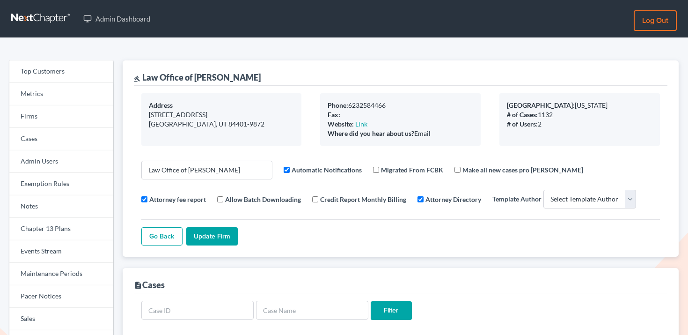
select select
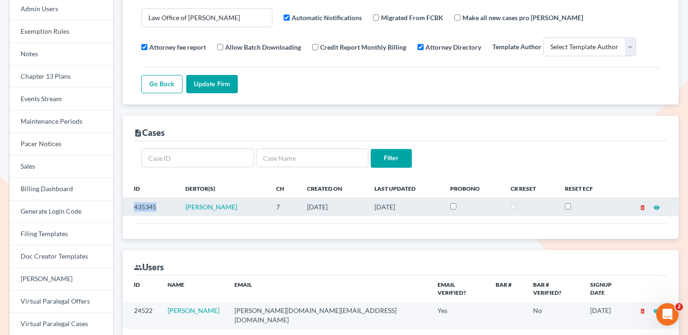
drag, startPoint x: 155, startPoint y: 207, endPoint x: 134, endPoint y: 206, distance: 20.6
click at [134, 206] on td "435345" at bounding box center [151, 207] width 56 height 18
copy td "435345"
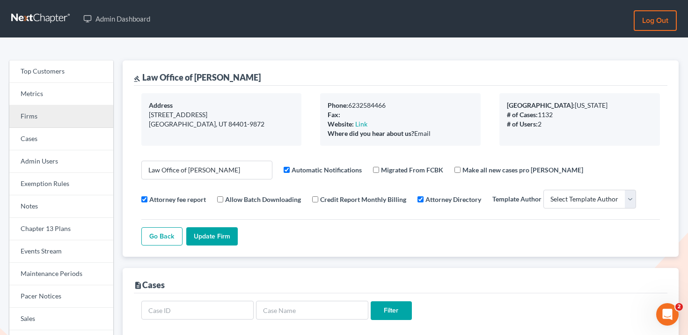
click at [56, 115] on link "Firms" at bounding box center [61, 116] width 104 height 22
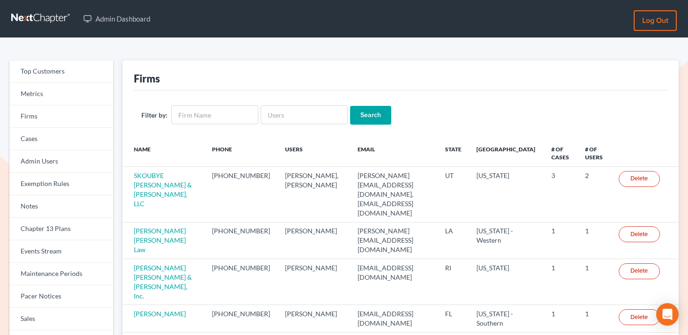
scroll to position [2, 0]
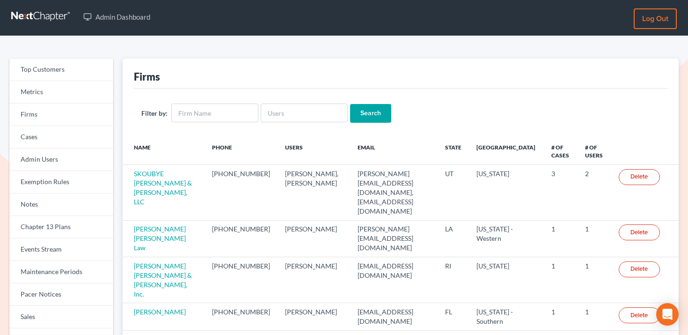
click at [294, 124] on div "Filter by: Search" at bounding box center [400, 112] width 533 height 49
click at [300, 121] on input "text" at bounding box center [304, 112] width 87 height 19
paste input "fc19790425@yahoo.com"
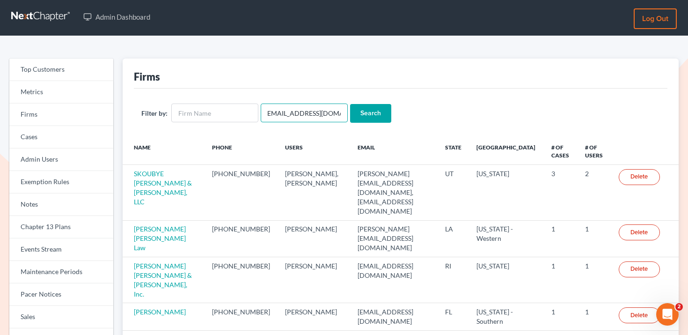
type input "fc19790425@yahoo.com"
click at [352, 116] on input "Search" at bounding box center [370, 113] width 41 height 19
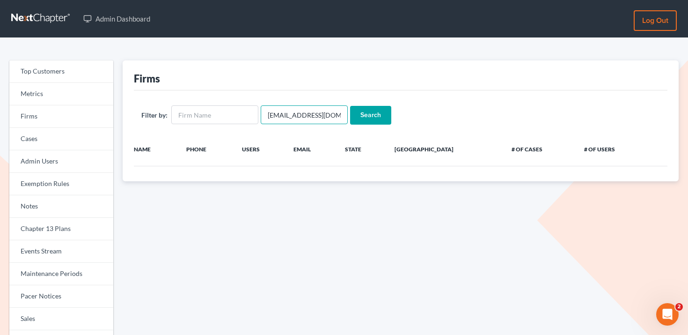
click at [278, 119] on input "[EMAIL_ADDRESS][DOMAIN_NAME]" at bounding box center [304, 114] width 87 height 19
paste input "[PERSON_NAME]"
type input "FRANCIS CENTENO"
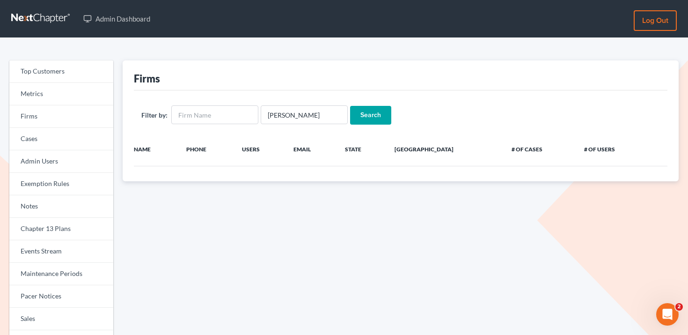
click at [369, 115] on input "Search" at bounding box center [370, 115] width 41 height 19
drag, startPoint x: 329, startPoint y: 113, endPoint x: 228, endPoint y: 113, distance: 100.6
click at [228, 113] on form "Filter by: [PERSON_NAME] Search" at bounding box center [400, 114] width 518 height 19
click at [218, 121] on input "text" at bounding box center [214, 114] width 87 height 19
paste input "[PERSON_NAME]"
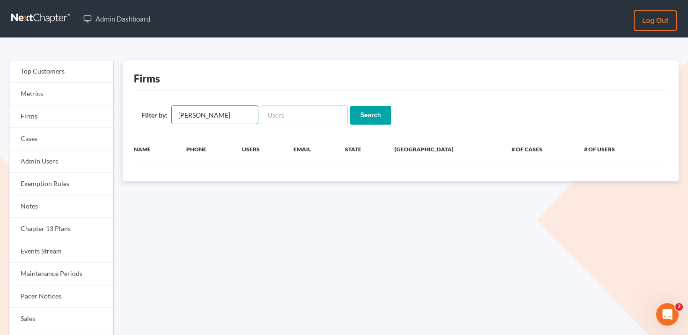
type input "[PERSON_NAME]"
click at [358, 122] on input "Search" at bounding box center [370, 115] width 41 height 19
click at [229, 115] on input "[PERSON_NAME]" at bounding box center [214, 114] width 87 height 19
click at [229, 115] on input "FRANCIS CENTENO" at bounding box center [214, 114] width 87 height 19
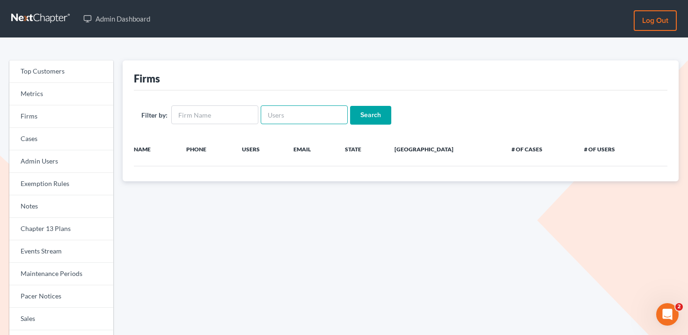
click at [270, 116] on input "text" at bounding box center [304, 114] width 87 height 19
click at [295, 121] on input "centen" at bounding box center [304, 114] width 87 height 19
type input "keith white"
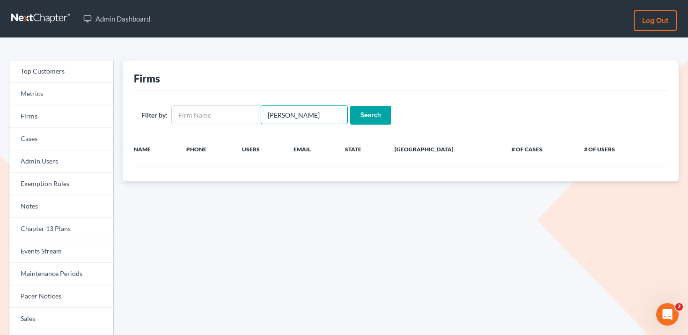
click at [350, 106] on input "Search" at bounding box center [370, 115] width 41 height 19
click at [318, 116] on input "[PERSON_NAME]" at bounding box center [304, 114] width 87 height 19
type input "white"
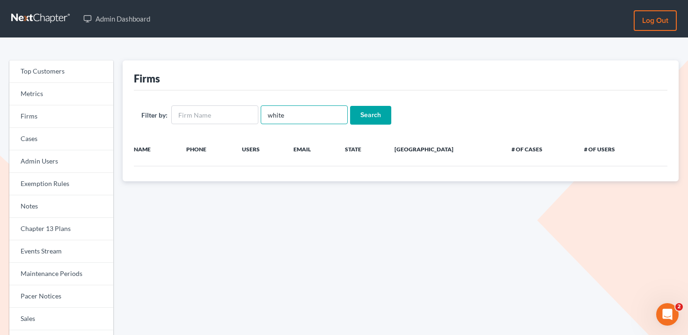
click at [350, 106] on input "Search" at bounding box center [370, 115] width 41 height 19
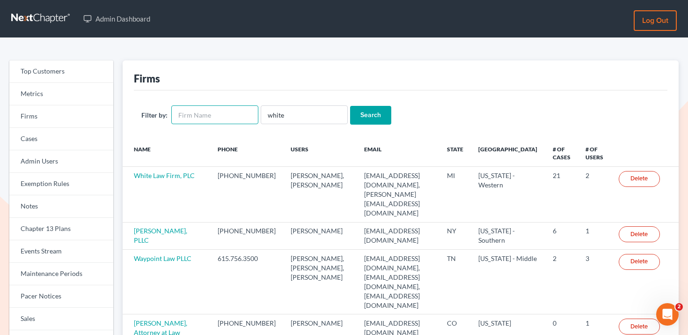
click at [218, 119] on input "text" at bounding box center [214, 114] width 87 height 19
type input "white"
click at [350, 106] on input "Search" at bounding box center [370, 115] width 41 height 19
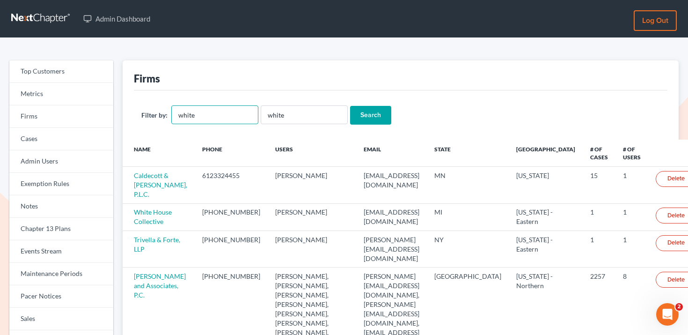
click at [210, 118] on input "white" at bounding box center [214, 114] width 87 height 19
type input "w"
type input "keith white"
click at [350, 106] on input "Search" at bounding box center [370, 115] width 41 height 19
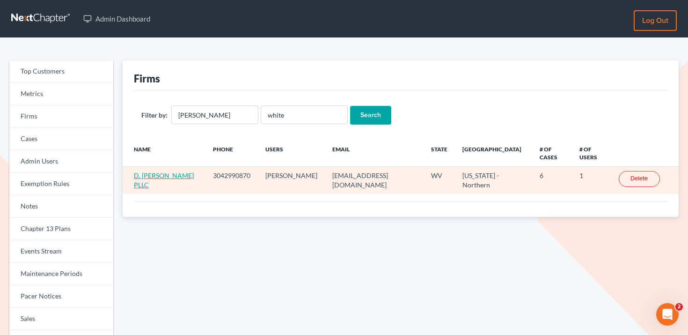
click at [168, 171] on link "D. Keith White PLLC" at bounding box center [164, 179] width 60 height 17
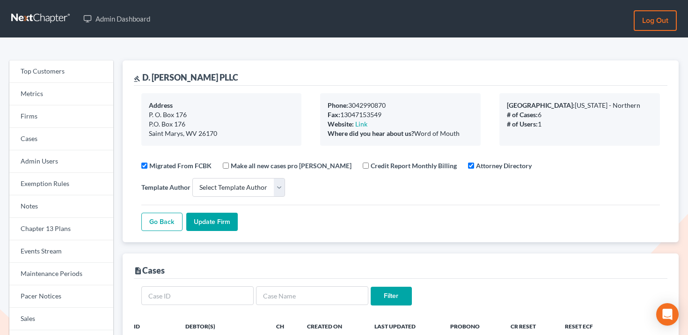
select select
click at [65, 117] on link "Firms" at bounding box center [61, 116] width 104 height 22
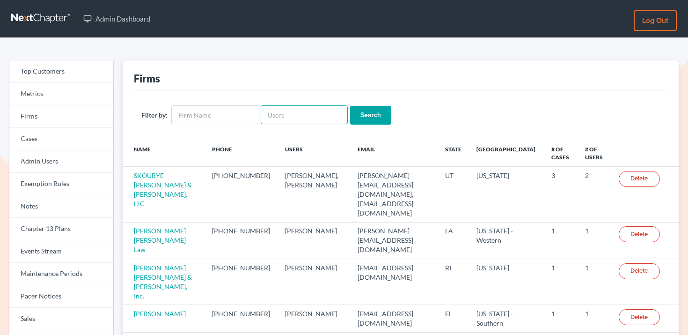
click at [290, 113] on input "text" at bounding box center [304, 114] width 87 height 19
type input "[PERSON_NAME]"
click at [350, 106] on input "Search" at bounding box center [370, 115] width 41 height 19
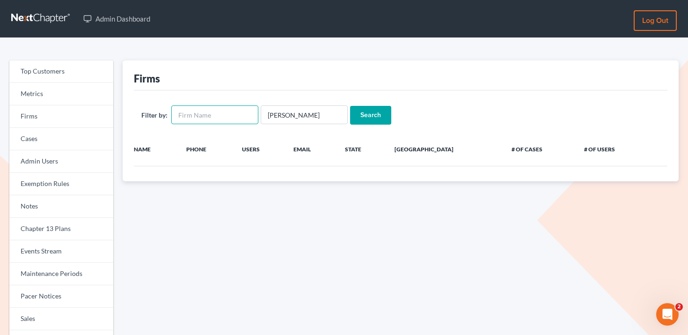
click at [219, 112] on input "text" at bounding box center [214, 114] width 87 height 19
type input "[PERSON_NAME]"
click at [272, 114] on input "[PERSON_NAME]" at bounding box center [304, 114] width 87 height 19
click at [272, 114] on input "francis centeno" at bounding box center [304, 114] width 87 height 19
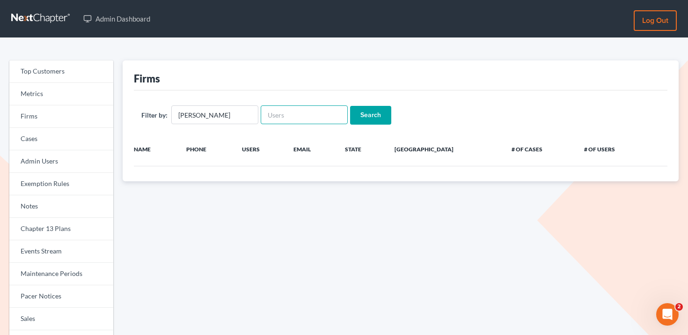
click at [350, 106] on input "Search" at bounding box center [370, 115] width 41 height 19
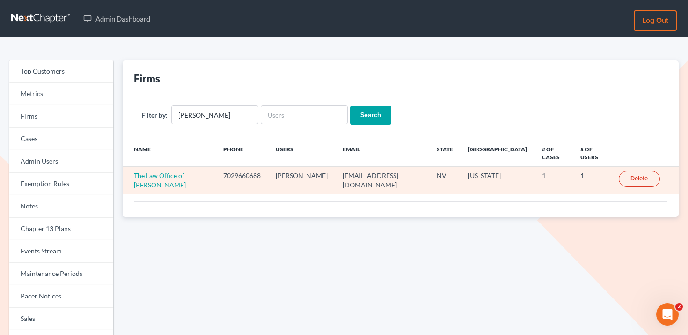
click at [179, 176] on link "The Law Office of [PERSON_NAME]" at bounding box center [160, 179] width 52 height 17
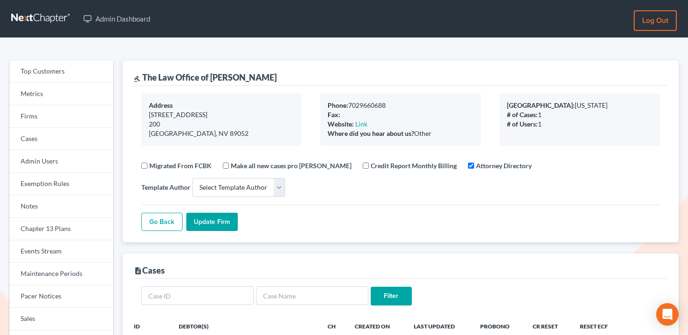
select select
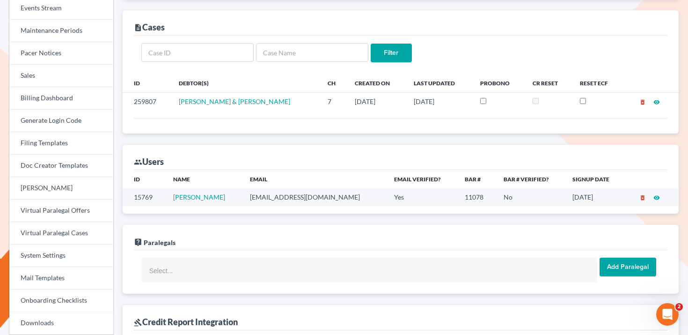
scroll to position [228, 0]
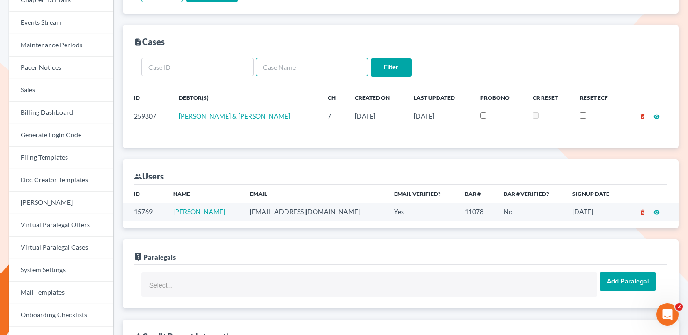
click at [277, 69] on input "text" at bounding box center [312, 67] width 112 height 19
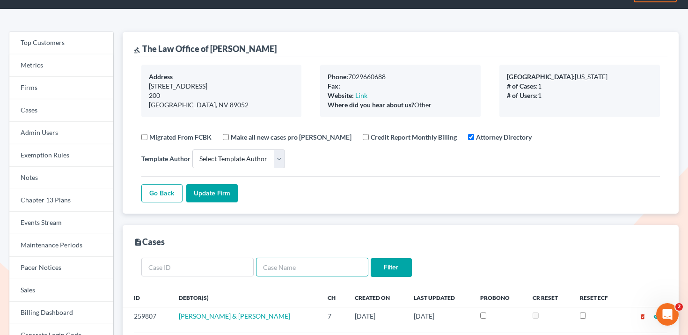
scroll to position [0, 0]
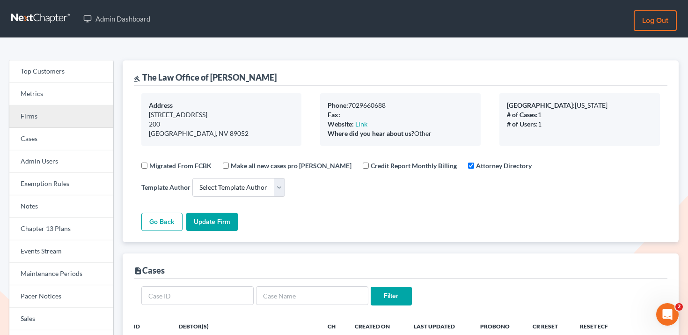
click at [79, 111] on link "Firms" at bounding box center [61, 116] width 104 height 22
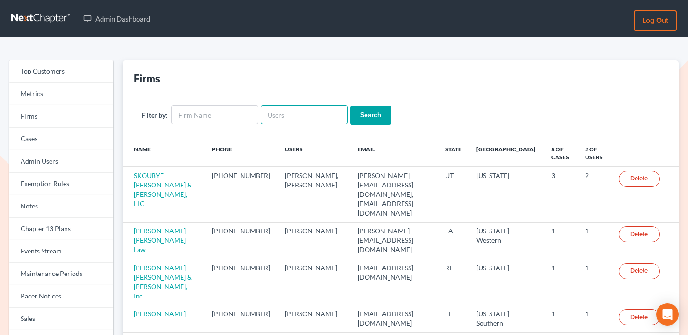
click at [280, 121] on input "text" at bounding box center [304, 114] width 87 height 19
type input "fcent888"
click at [350, 106] on input "Search" at bounding box center [370, 115] width 41 height 19
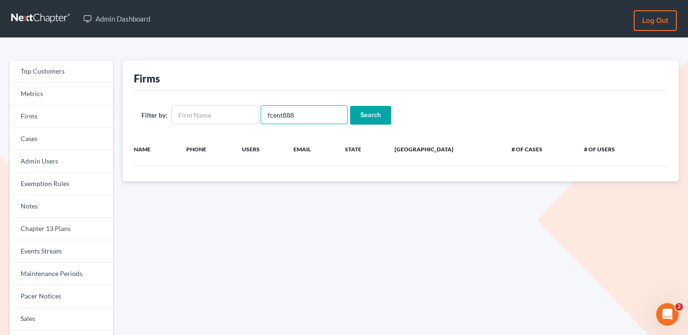
click at [323, 115] on input "fcent888" at bounding box center [304, 114] width 87 height 19
paste input "mike@doyellaw.com"
type input "mike@doyellaw.com"
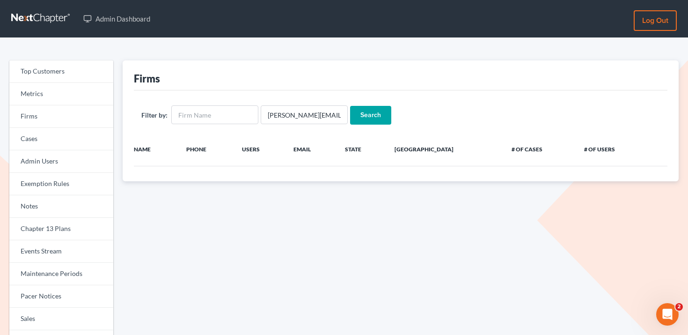
click at [379, 108] on input "Search" at bounding box center [370, 115] width 41 height 19
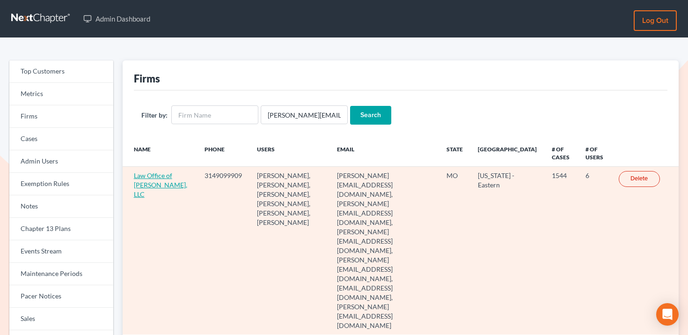
click at [160, 179] on link "Law Office of Michael E. Doyel, LLC" at bounding box center [160, 184] width 53 height 27
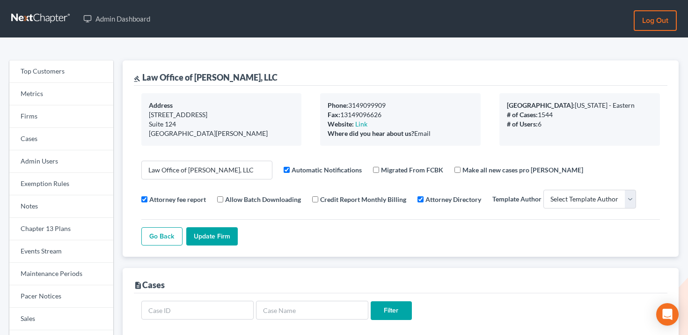
select select
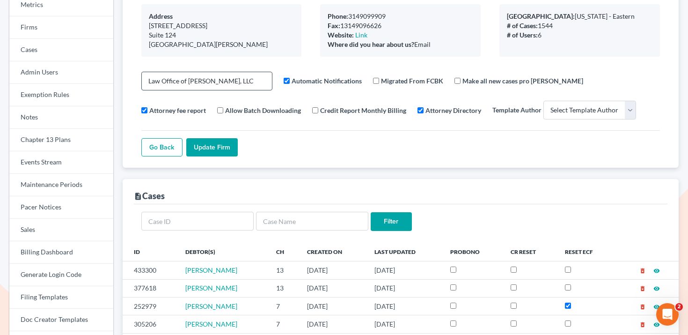
scroll to position [113, 0]
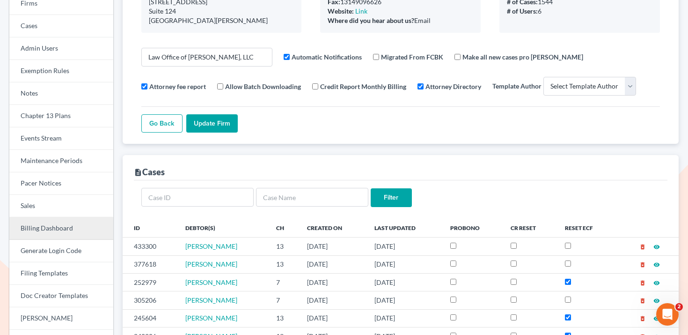
click at [78, 234] on link "Billing Dashboard" at bounding box center [61, 228] width 104 height 22
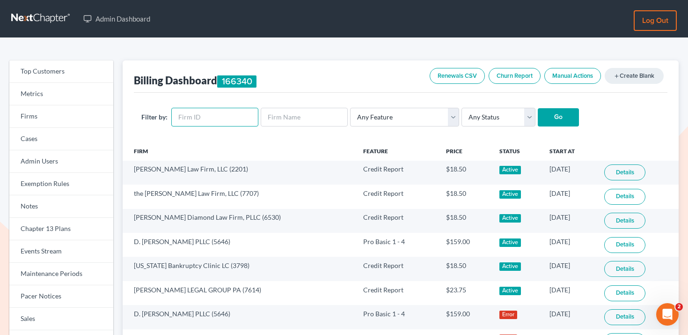
click at [222, 115] on input "text" at bounding box center [214, 117] width 87 height 19
paste input "2056"
type input "2056"
click at [554, 115] on input "Go" at bounding box center [558, 117] width 41 height 19
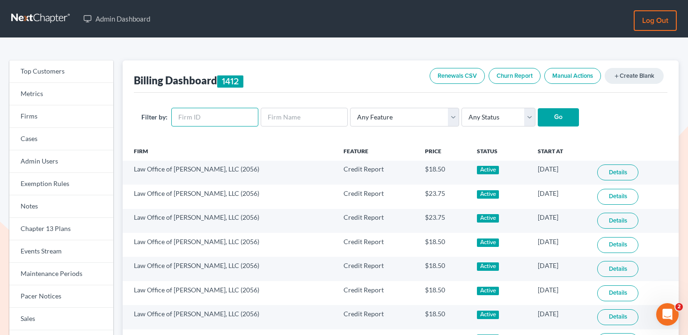
click at [236, 120] on input "text" at bounding box center [214, 117] width 87 height 19
paste input "2056"
type input "2056"
click at [470, 114] on select "Any Status Active Inactive Pending Expired Error Pending Charges" at bounding box center [498, 117] width 74 height 19
select select "active"
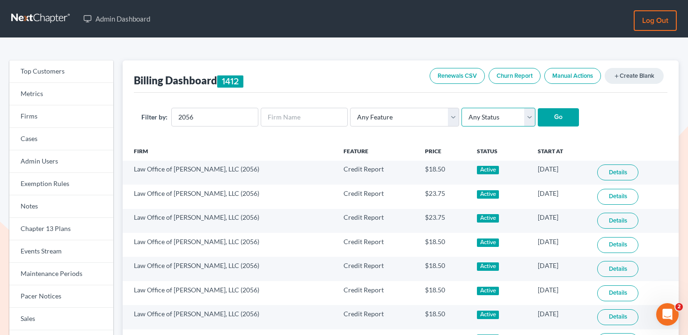
click at [461, 108] on select "Any Status Active Inactive Pending Expired Error Pending Charges" at bounding box center [498, 117] width 74 height 19
click at [549, 120] on input "Go" at bounding box center [558, 117] width 41 height 19
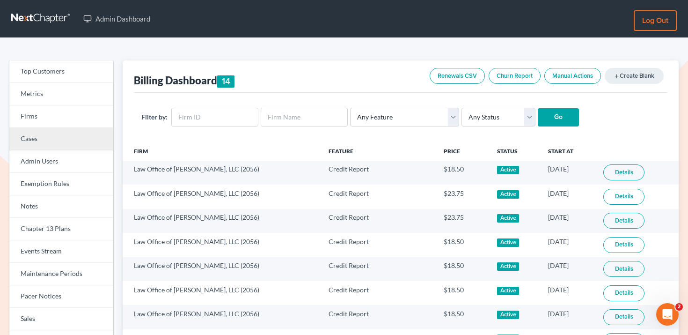
click at [44, 129] on link "Cases" at bounding box center [61, 139] width 104 height 22
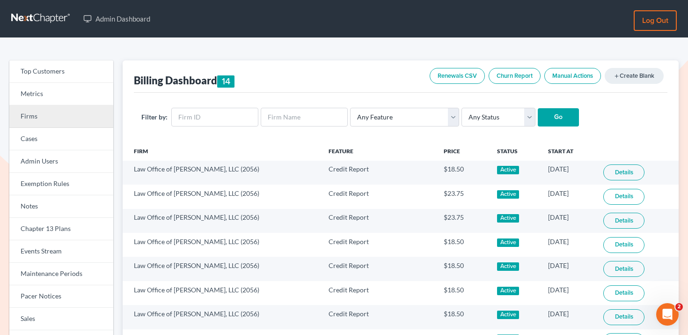
click at [52, 113] on link "Firms" at bounding box center [61, 116] width 104 height 22
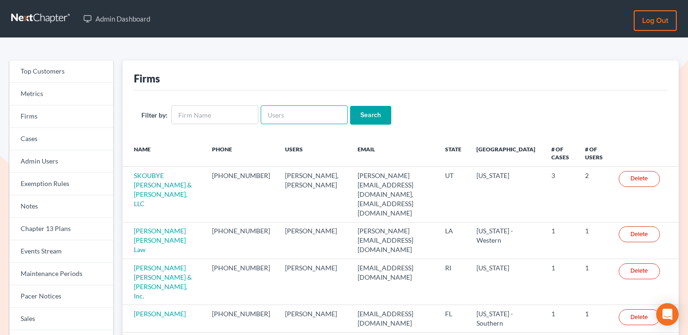
click at [292, 116] on input "text" at bounding box center [304, 114] width 87 height 19
paste input "rpatton@pattondean.com"
type input "rpatton@pattondean.com"
click at [369, 116] on input "Search" at bounding box center [370, 115] width 41 height 19
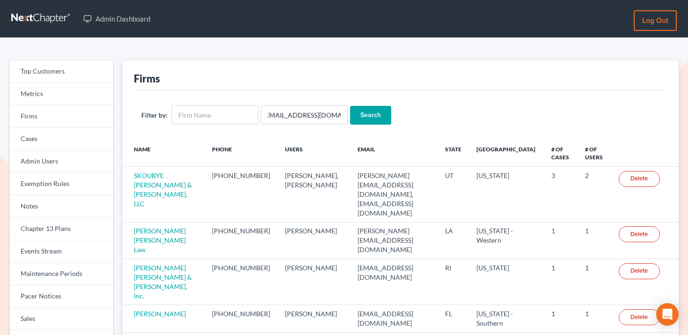
scroll to position [0, 0]
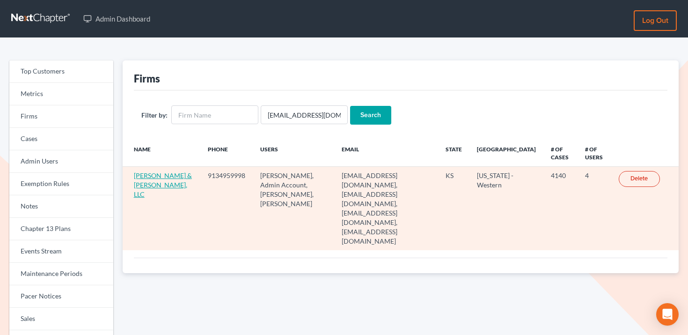
click at [150, 173] on link "[PERSON_NAME] & [PERSON_NAME], LLC" at bounding box center [163, 184] width 58 height 27
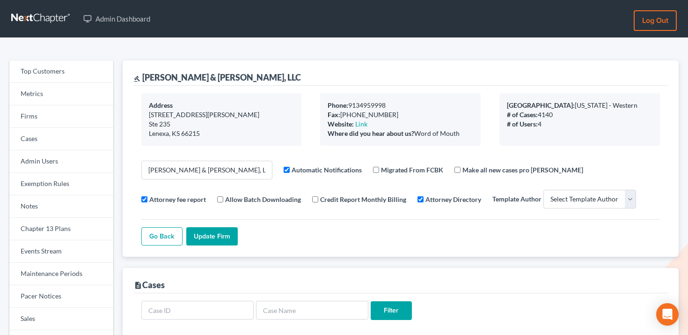
select select
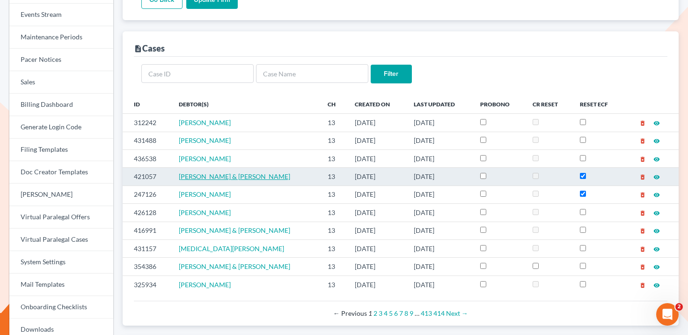
scroll to position [240, 0]
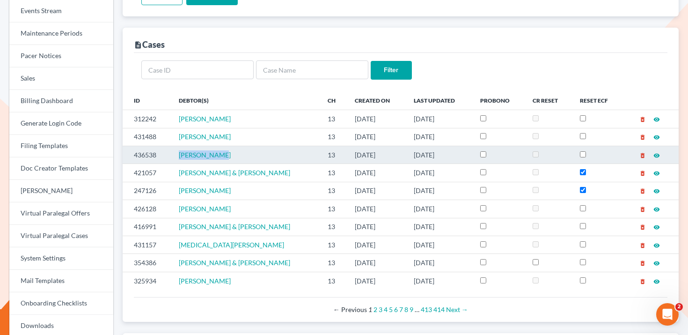
drag, startPoint x: 250, startPoint y: 154, endPoint x: 171, endPoint y: 153, distance: 79.6
click at [171, 153] on tr "436538 Ashley Trout 13 09/10/2025 09/10/2025 delete_forever visibility" at bounding box center [401, 155] width 556 height 18
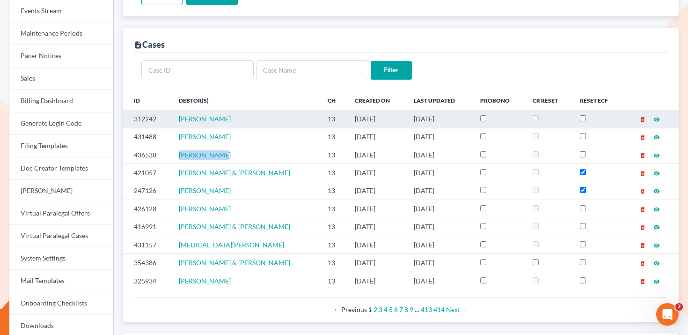
copy tr "Ashley Trout"
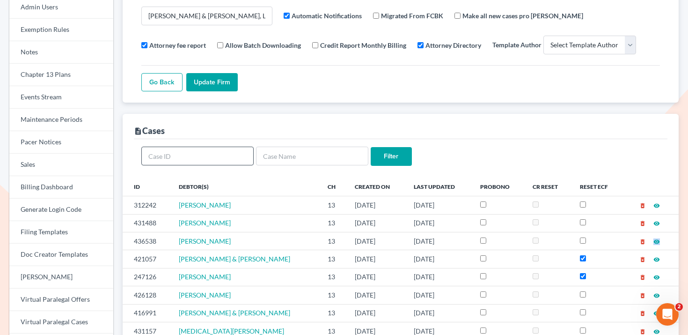
scroll to position [0, 0]
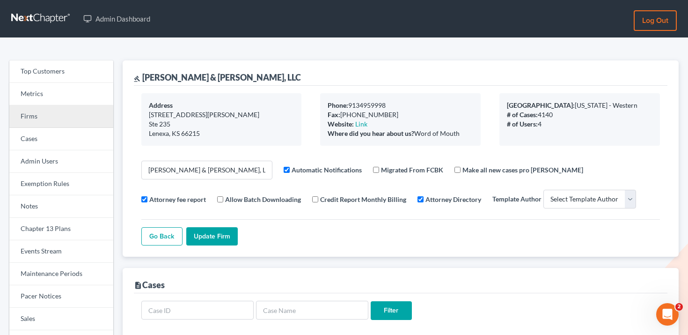
click at [77, 115] on link "Firms" at bounding box center [61, 116] width 104 height 22
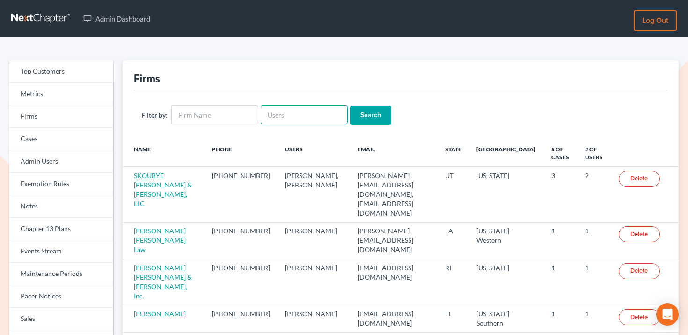
click at [315, 120] on input "text" at bounding box center [304, 114] width 87 height 19
paste input "[EMAIL_ADDRESS][DOMAIN_NAME]"
type input "[EMAIL_ADDRESS][DOMAIN_NAME]"
click at [363, 113] on input "Search" at bounding box center [370, 115] width 41 height 19
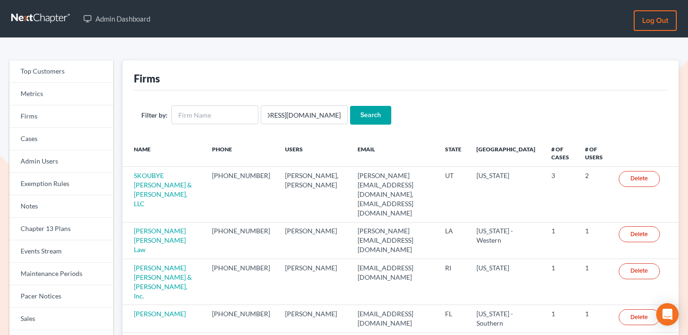
scroll to position [0, 0]
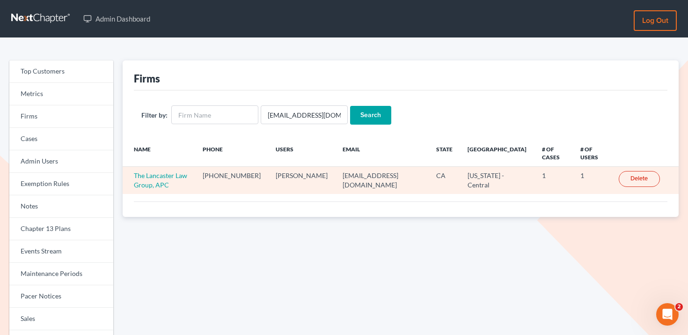
click at [176, 182] on td "The Lancaster Law Group, APC" at bounding box center [159, 180] width 73 height 27
click at [176, 177] on link "The Lancaster Law Group, APC" at bounding box center [160, 179] width 53 height 17
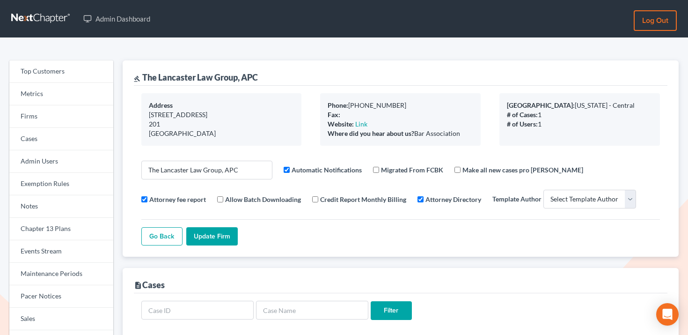
select select
click at [68, 113] on link "Firms" at bounding box center [61, 116] width 104 height 22
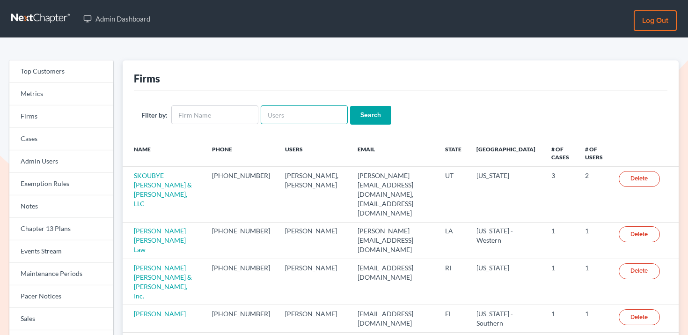
click at [318, 118] on input "text" at bounding box center [304, 114] width 87 height 19
paste input "alex@alexsanchezlaw.com"
type input "alex@alexsanchezlaw.com"
click at [373, 118] on input "Search" at bounding box center [370, 115] width 41 height 19
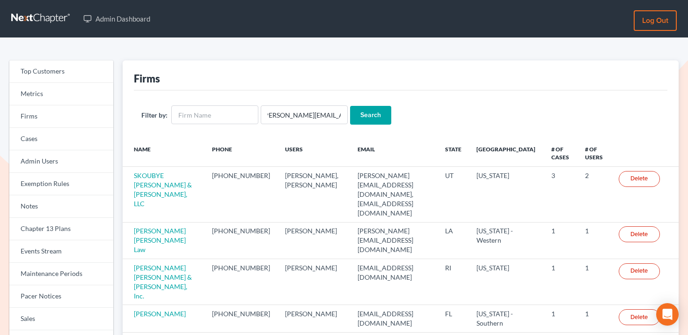
scroll to position [0, 0]
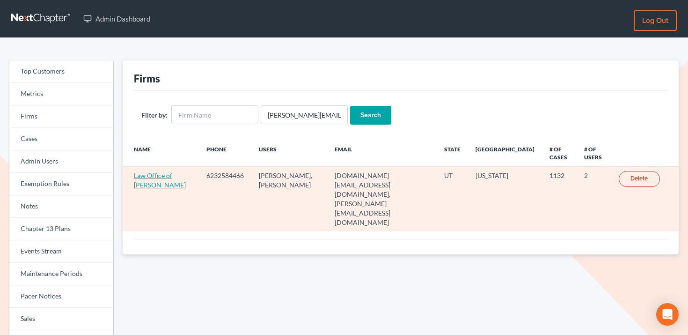
click at [148, 182] on link "Law Office of [PERSON_NAME]" at bounding box center [160, 179] width 52 height 17
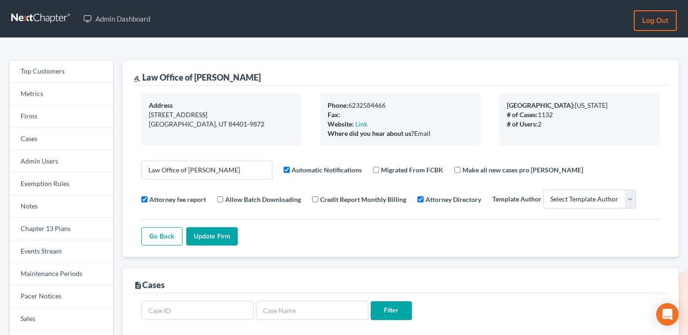
select select
click at [52, 251] on link "Events Stream" at bounding box center [61, 251] width 104 height 22
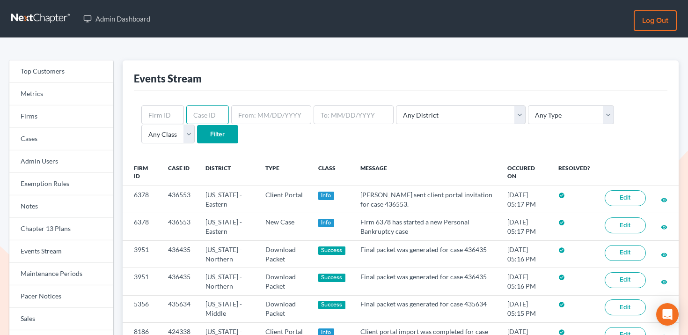
click at [212, 113] on input "text" at bounding box center [207, 114] width 43 height 19
paste input "431699"
type input "431699"
click at [197, 133] on input "Filter" at bounding box center [217, 134] width 41 height 19
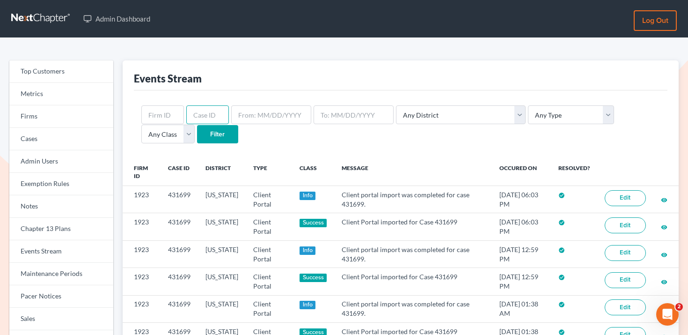
click at [197, 118] on input "text" at bounding box center [207, 114] width 43 height 19
paste input "431699"
type input "431699"
click at [197, 135] on input "Filter" at bounding box center [217, 134] width 41 height 19
click at [212, 117] on input "text" at bounding box center [207, 114] width 43 height 19
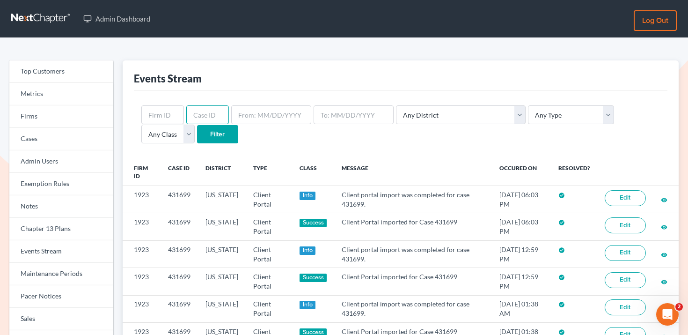
paste input "405935"
type input "405935"
click at [197, 131] on input "Filter" at bounding box center [217, 134] width 41 height 19
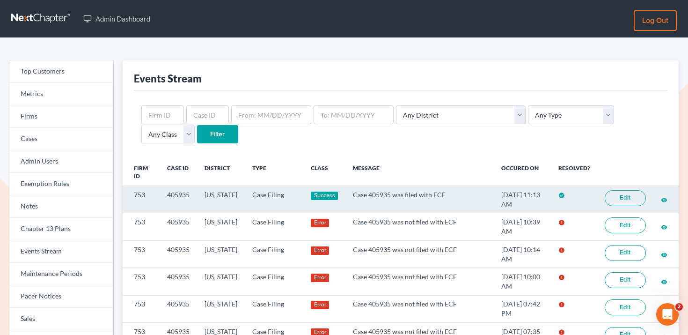
click at [135, 197] on td "753" at bounding box center [141, 199] width 37 height 27
click at [139, 193] on td "753" at bounding box center [141, 199] width 37 height 27
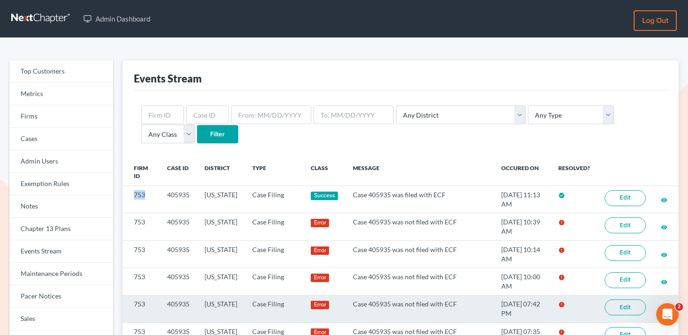
copy td "753"
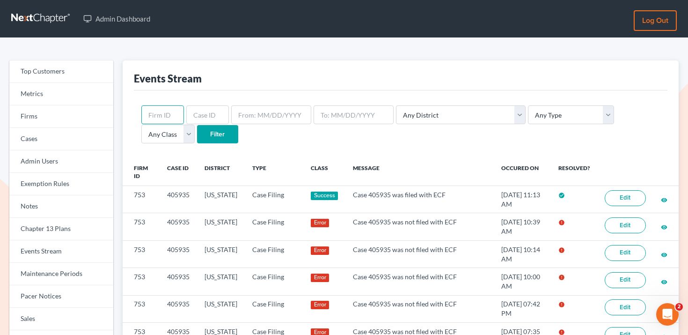
click at [167, 120] on input "text" at bounding box center [162, 114] width 43 height 19
click at [84, 117] on link "Firms" at bounding box center [61, 116] width 104 height 22
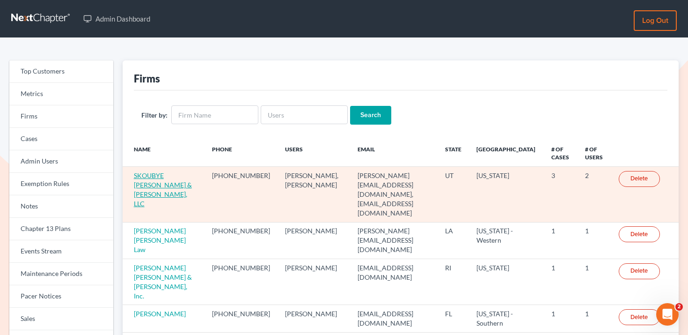
click at [154, 187] on link "SKOUBYE [PERSON_NAME] & [PERSON_NAME], LLC" at bounding box center [163, 189] width 58 height 36
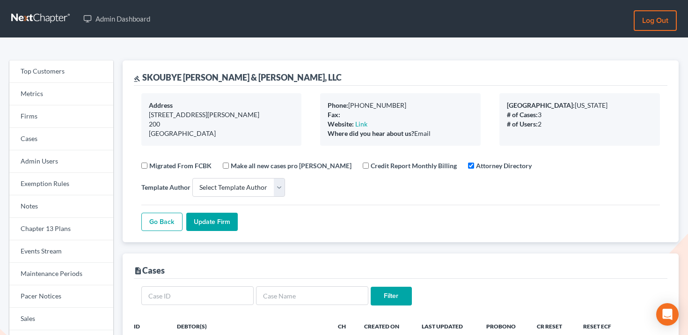
select select
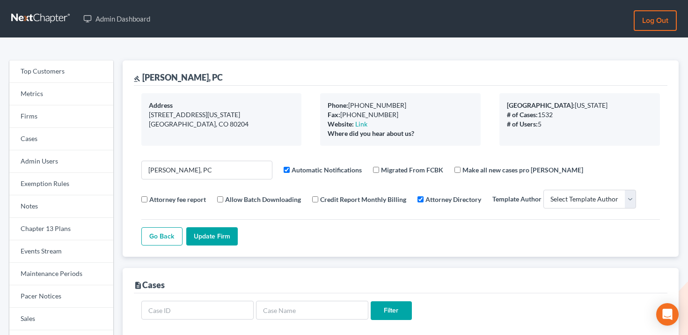
select select
click at [71, 120] on link "Firms" at bounding box center [61, 116] width 104 height 22
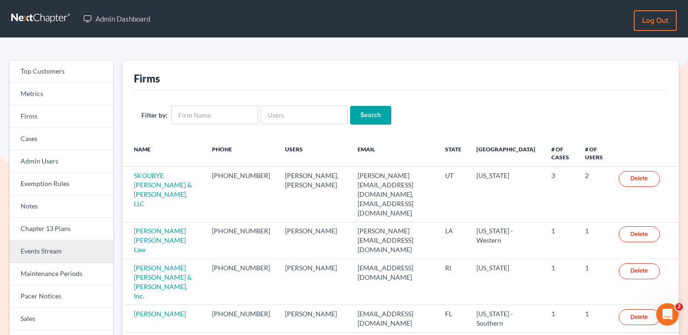
click at [75, 247] on link "Events Stream" at bounding box center [61, 251] width 104 height 22
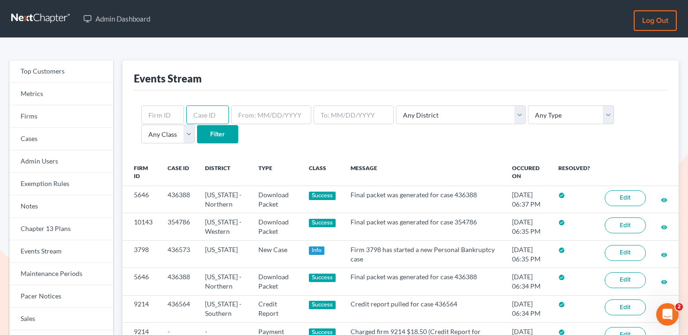
click at [216, 117] on input "text" at bounding box center [207, 114] width 43 height 19
paste input "431699"
type input "431699"
click at [197, 129] on input "Filter" at bounding box center [217, 134] width 41 height 19
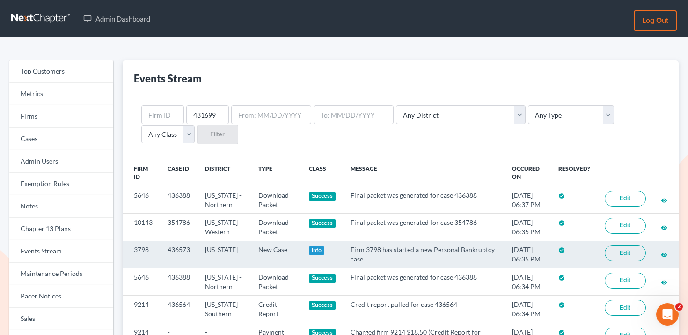
scroll to position [17, 0]
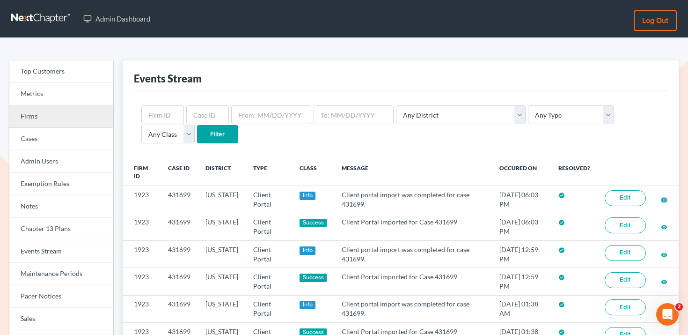
click link "Firms"
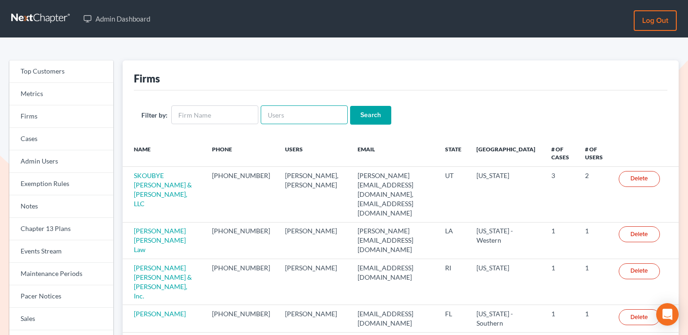
click at [276, 116] on input "text" at bounding box center [304, 114] width 87 height 19
paste input "[PERSON_NAME][EMAIL_ADDRESS][DOMAIN_NAME]"
type input "[PERSON_NAME][EMAIL_ADDRESS][DOMAIN_NAME]"
click at [361, 114] on input "Search" at bounding box center [370, 115] width 41 height 19
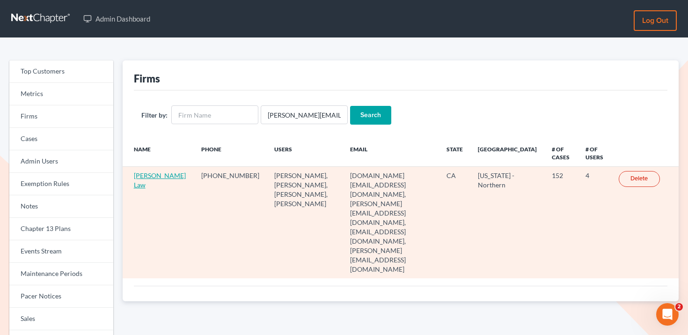
click at [144, 185] on link "[PERSON_NAME] Law" at bounding box center [160, 179] width 52 height 17
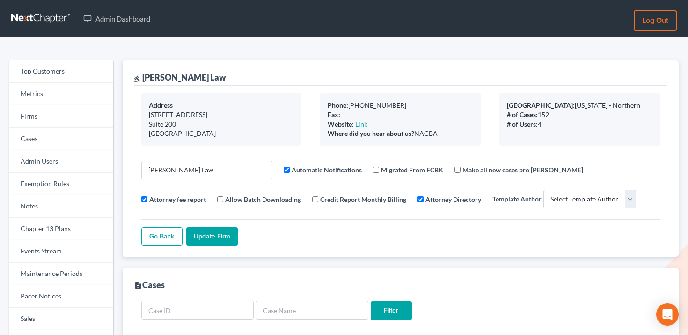
select select
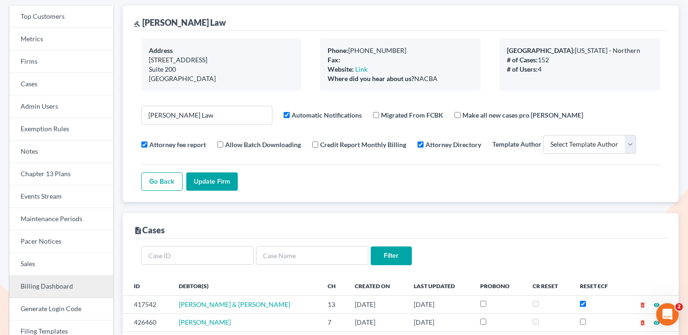
scroll to position [55, 0]
click at [55, 286] on link "Billing Dashboard" at bounding box center [61, 286] width 104 height 22
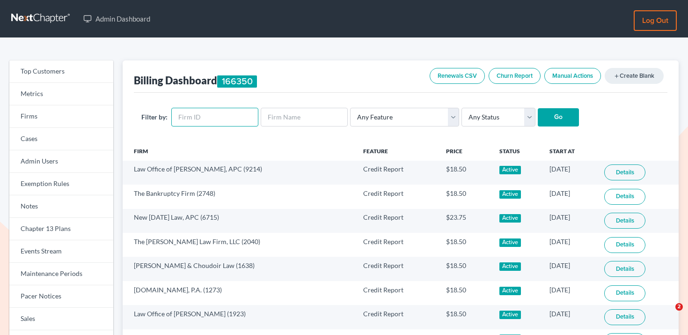
click at [207, 111] on input "text" at bounding box center [214, 117] width 87 height 19
paste input "2868"
type input "2868"
click at [564, 125] on input "Go" at bounding box center [558, 117] width 41 height 19
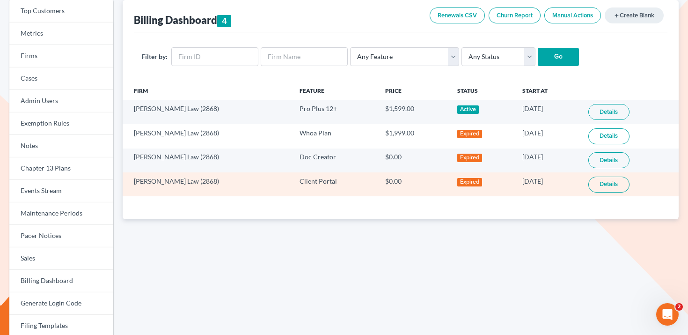
scroll to position [47, 0]
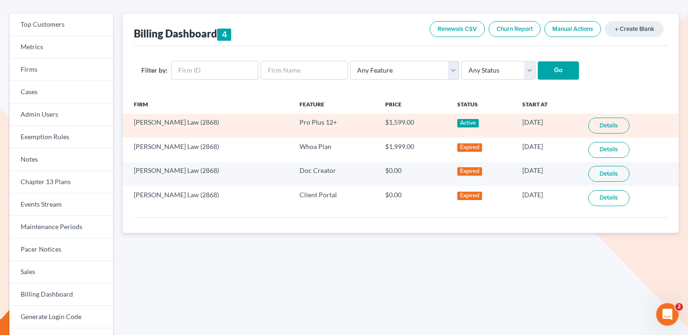
click at [605, 125] on link "Details" at bounding box center [608, 125] width 41 height 16
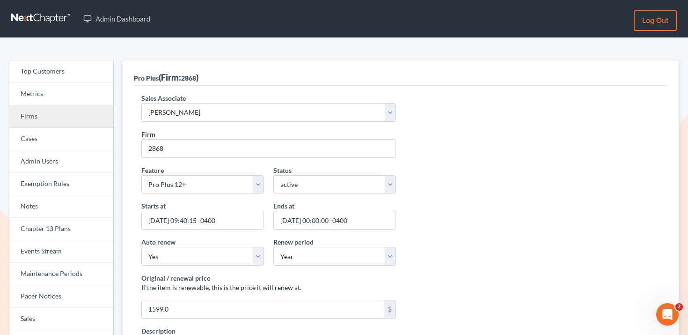
click at [50, 111] on link "Firms" at bounding box center [61, 116] width 104 height 22
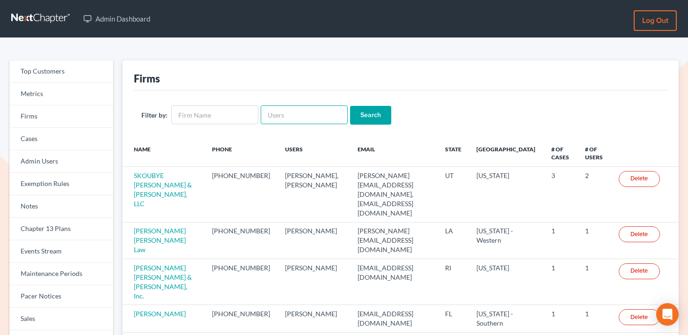
click at [279, 110] on input "text" at bounding box center [304, 114] width 87 height 19
paste input "Leonidas"
type input "Leonidas"
click at [365, 112] on input "Search" at bounding box center [370, 115] width 41 height 19
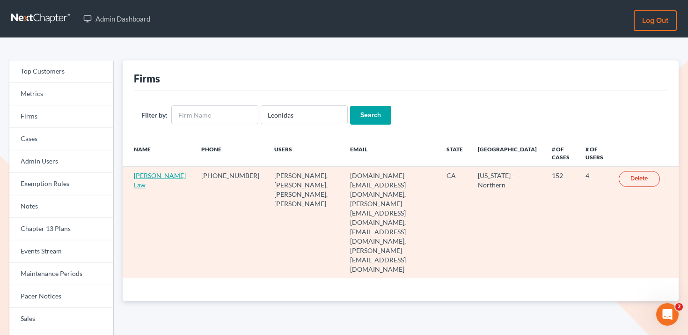
click at [144, 185] on link "[PERSON_NAME] Law" at bounding box center [160, 179] width 52 height 17
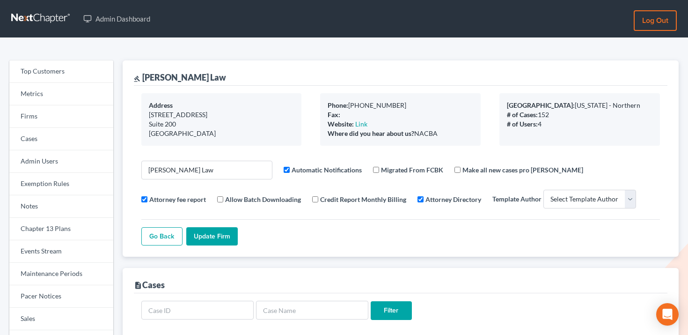
select select
drag, startPoint x: 212, startPoint y: 79, endPoint x: 142, endPoint y: 77, distance: 70.2
click at [142, 77] on div "gavel Leo Spanos Law" at bounding box center [400, 72] width 533 height 25
copy div "Leo Spanos Law"
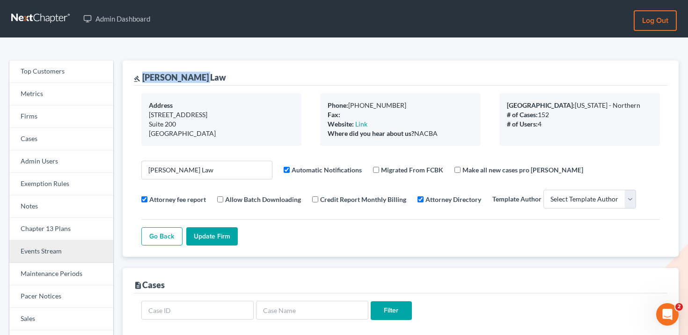
click at [64, 252] on link "Events Stream" at bounding box center [61, 251] width 104 height 22
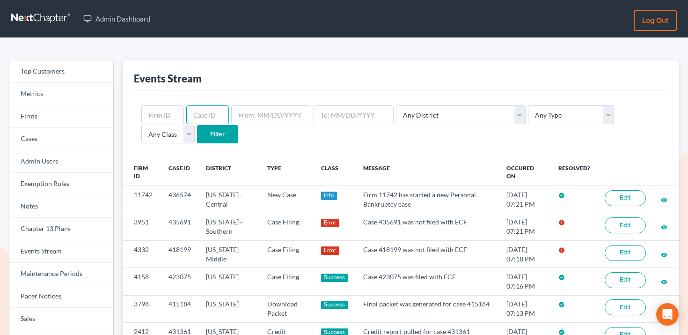
click at [198, 111] on input "text" at bounding box center [207, 114] width 43 height 19
paste input "435225"
type input "435225"
click at [197, 131] on input "Filter" at bounding box center [217, 134] width 41 height 19
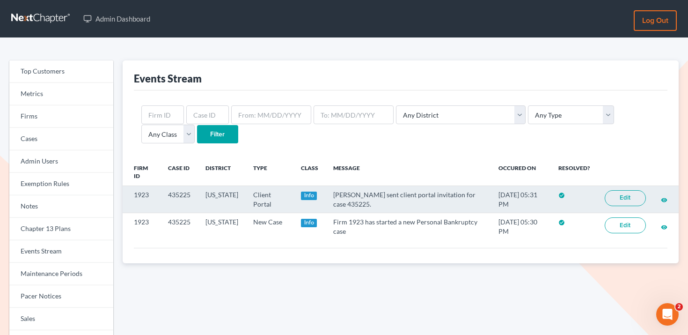
click at [141, 193] on td "1923" at bounding box center [142, 199] width 38 height 27
copy td "1923"
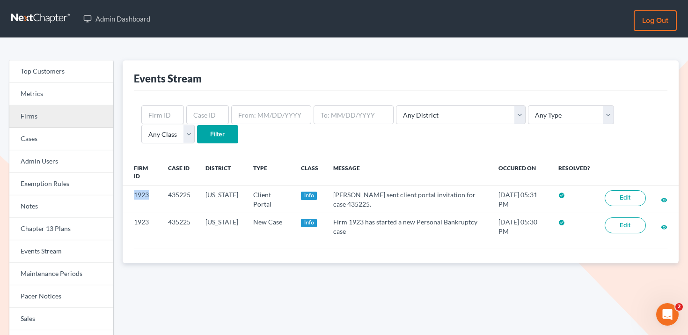
click at [77, 117] on link "Firms" at bounding box center [61, 116] width 104 height 22
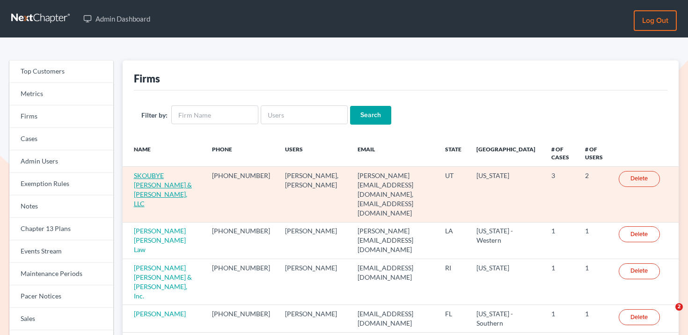
click at [172, 175] on link "SKOUBYE [PERSON_NAME] & [PERSON_NAME], LLC" at bounding box center [163, 189] width 58 height 36
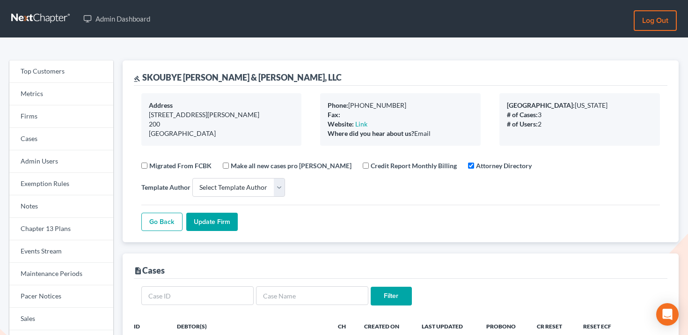
select select
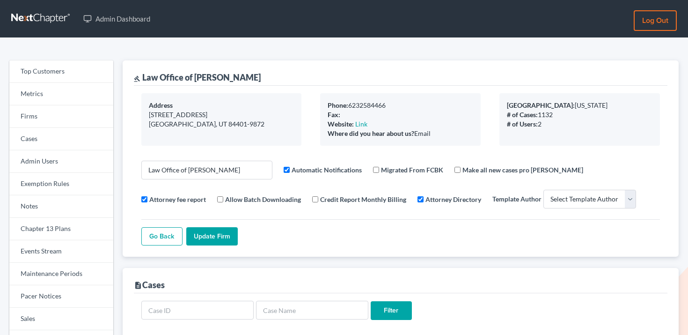
select select
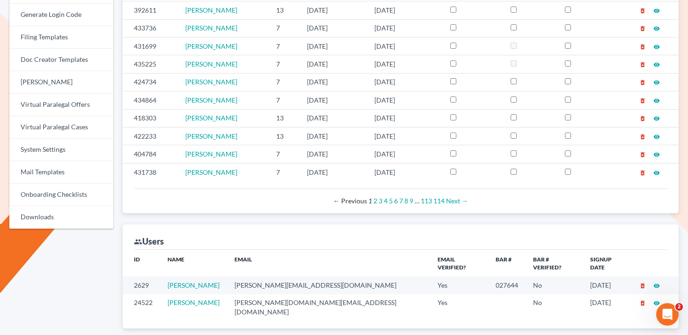
scroll to position [427, 0]
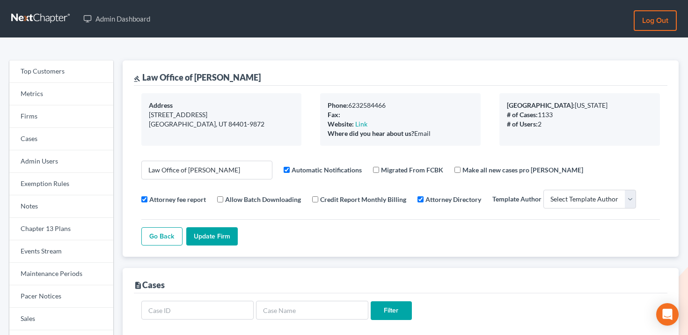
select select
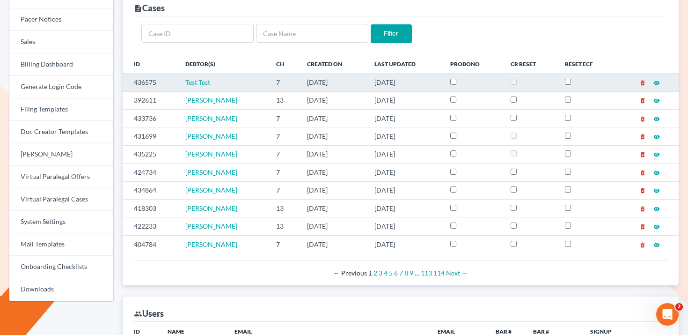
scroll to position [241, 0]
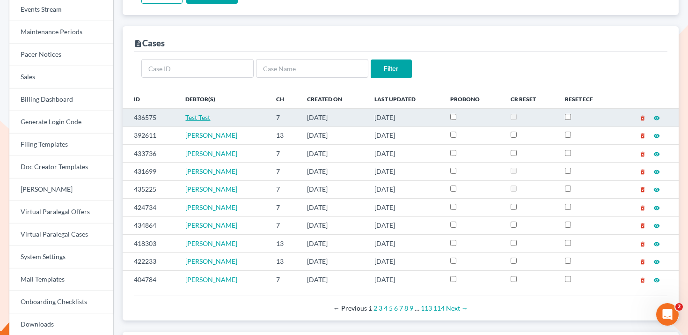
click at [199, 117] on span "Test Test" at bounding box center [197, 117] width 25 height 8
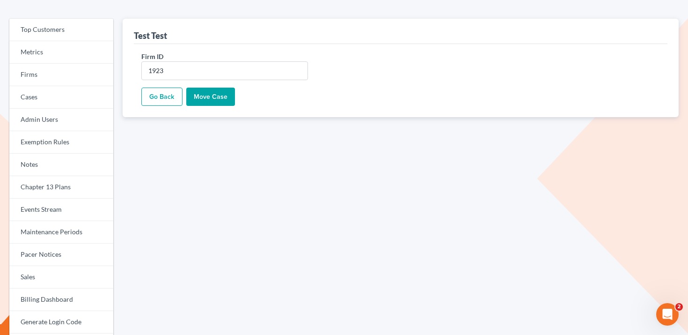
click at [163, 96] on link "Go Back" at bounding box center [161, 97] width 41 height 19
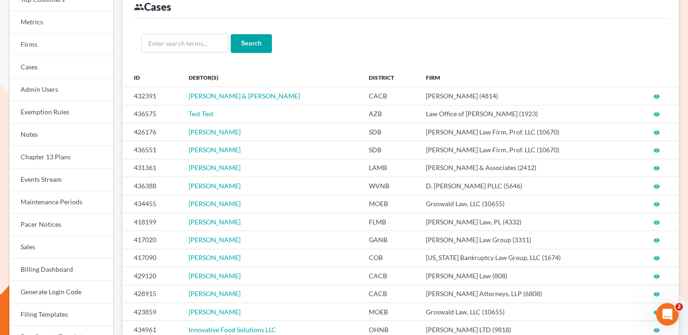
scroll to position [48, 0]
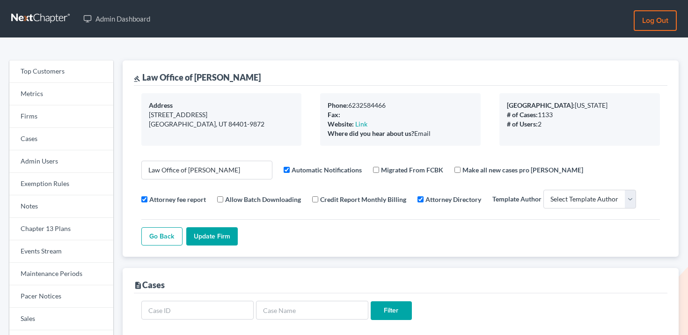
select select
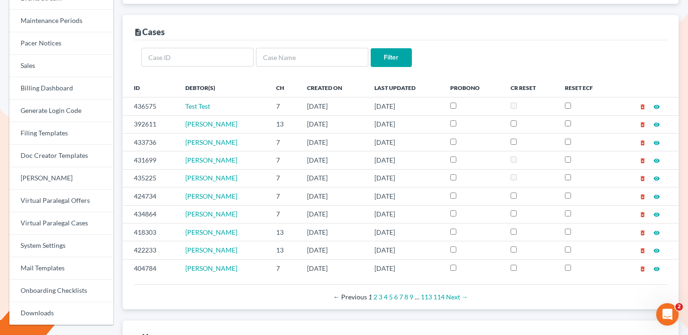
scroll to position [254, 0]
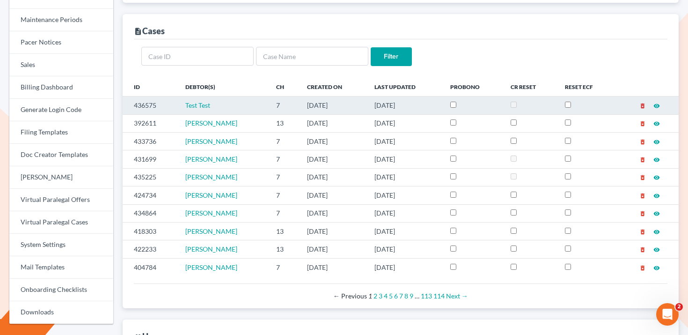
click at [644, 107] on icon "delete_forever" at bounding box center [642, 105] width 7 height 7
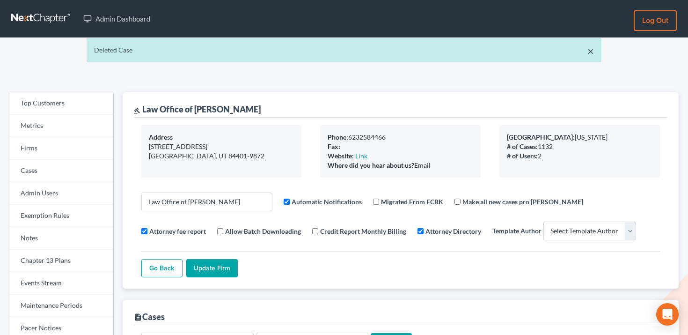
select select
